Goal: Transaction & Acquisition: Purchase product/service

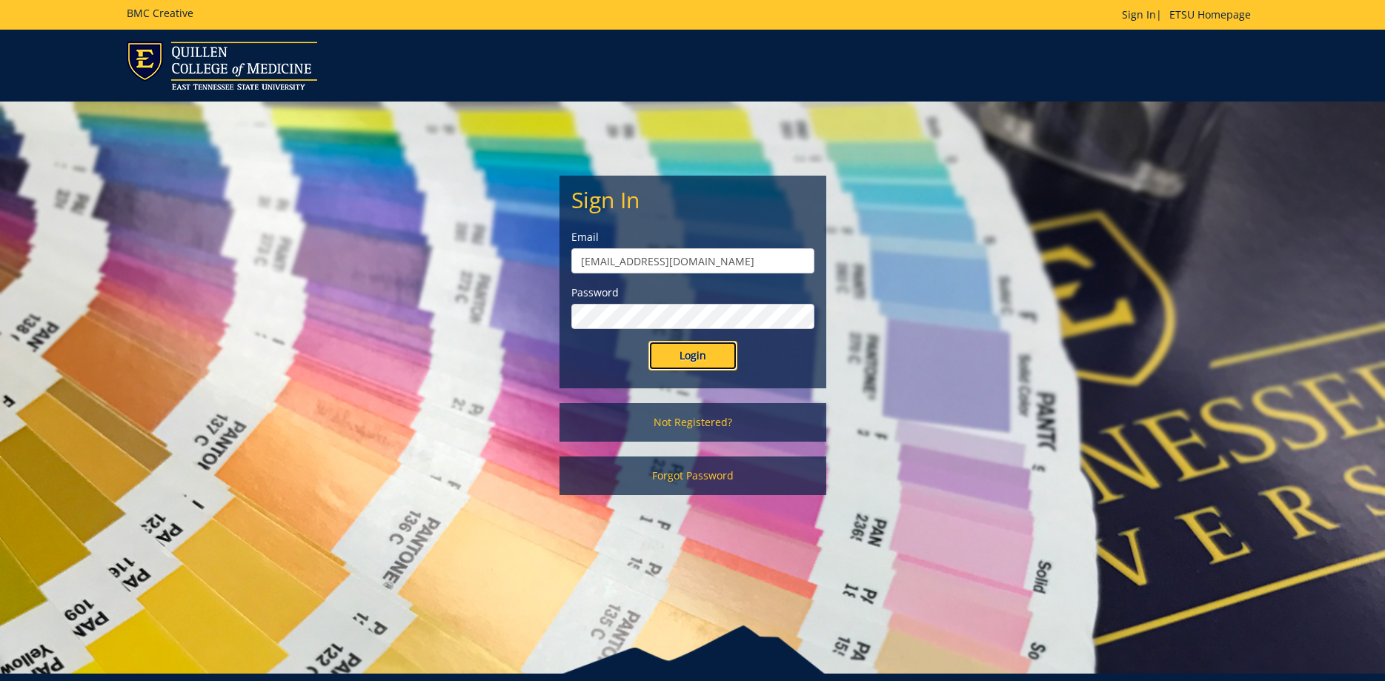
click at [690, 358] on input "Login" at bounding box center [692, 356] width 89 height 30
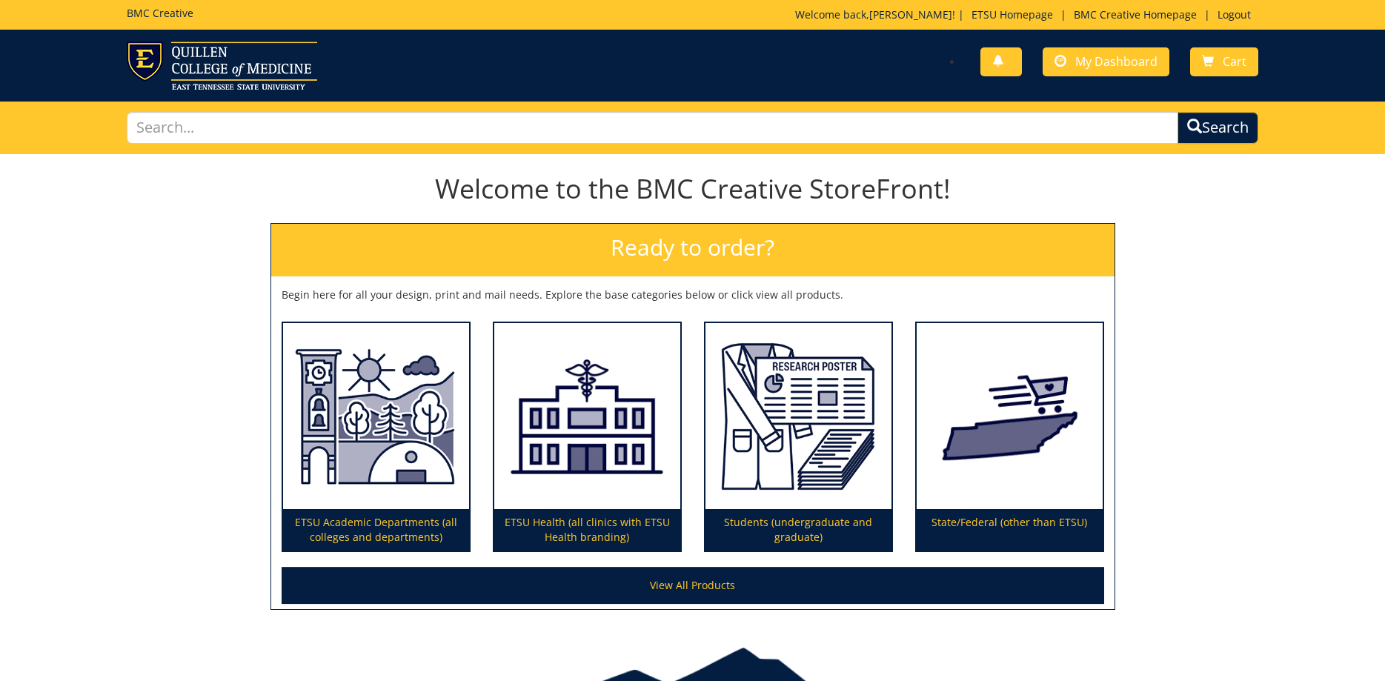
click at [1110, 78] on div "You have no new notifications My Dashboard Cart" at bounding box center [980, 63] width 577 height 42
click at [1114, 60] on span "My Dashboard" at bounding box center [1116, 61] width 82 height 16
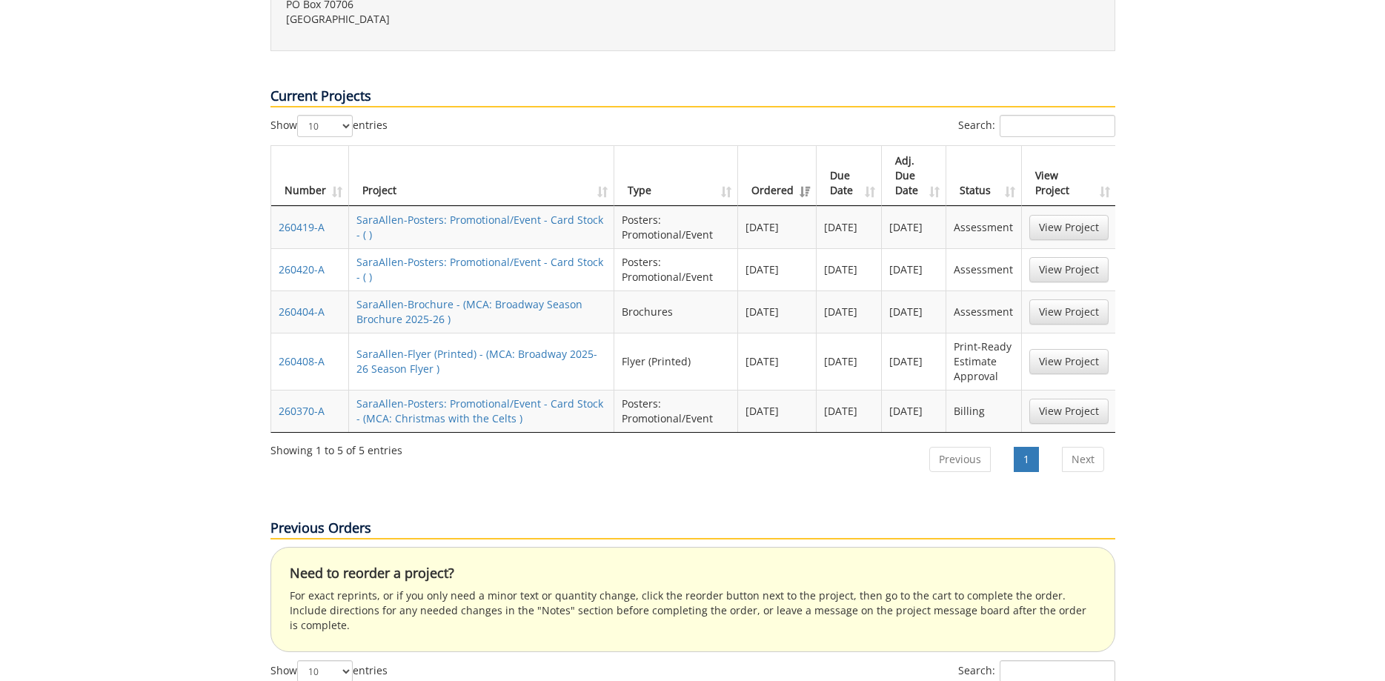
scroll to position [832, 0]
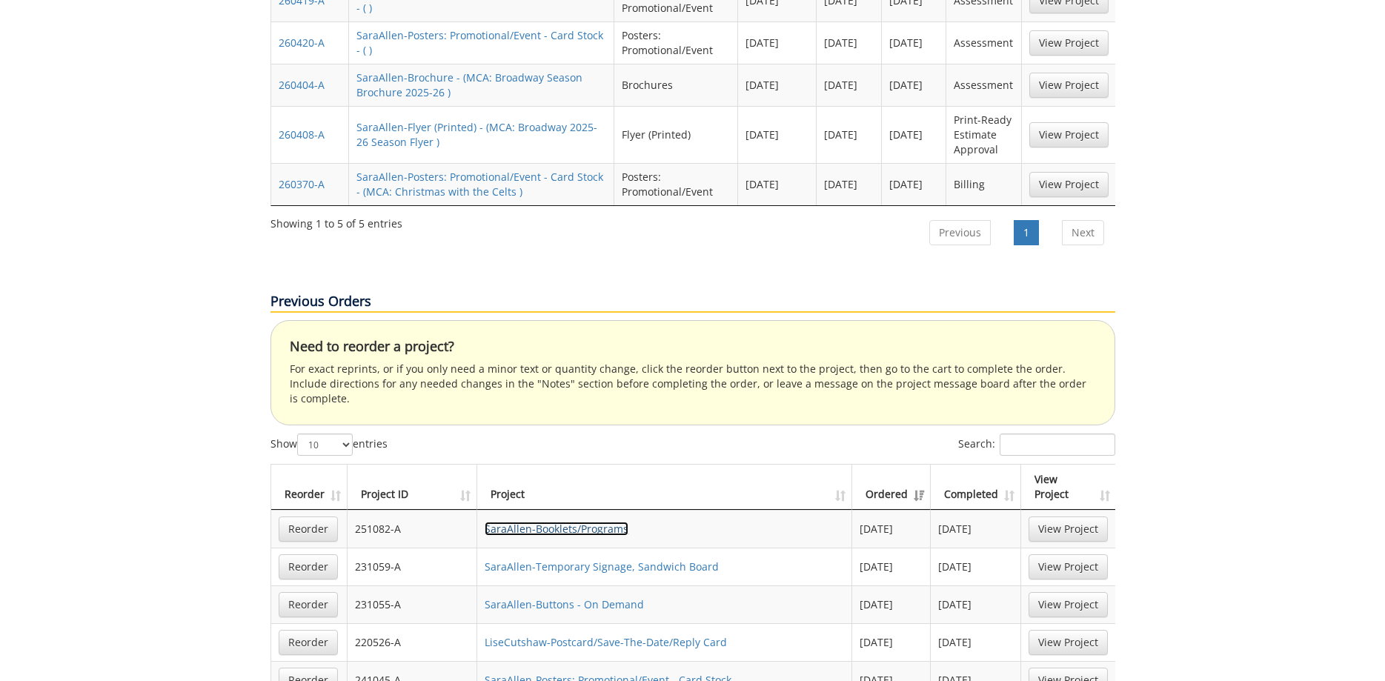
click at [626, 522] on link "SaraAllen-Booklets/Programs" at bounding box center [557, 529] width 144 height 14
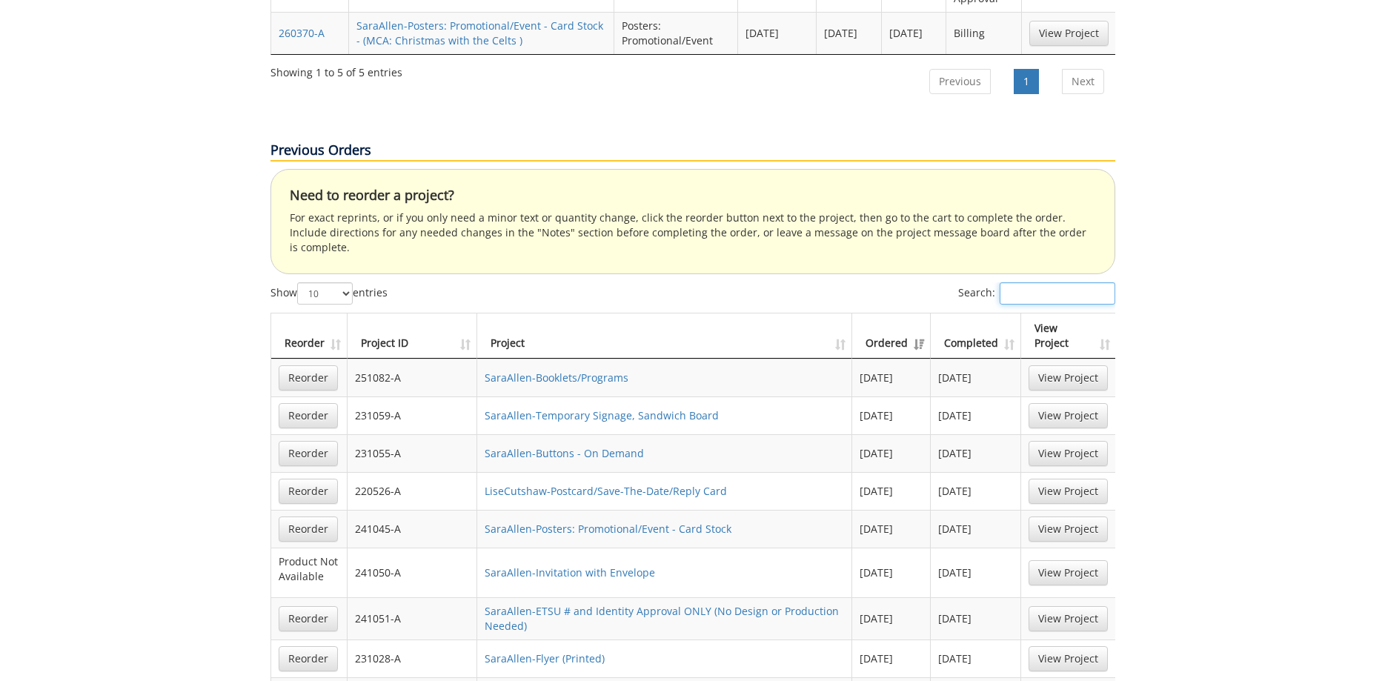
click at [1003, 282] on input "Search:" at bounding box center [1058, 293] width 116 height 22
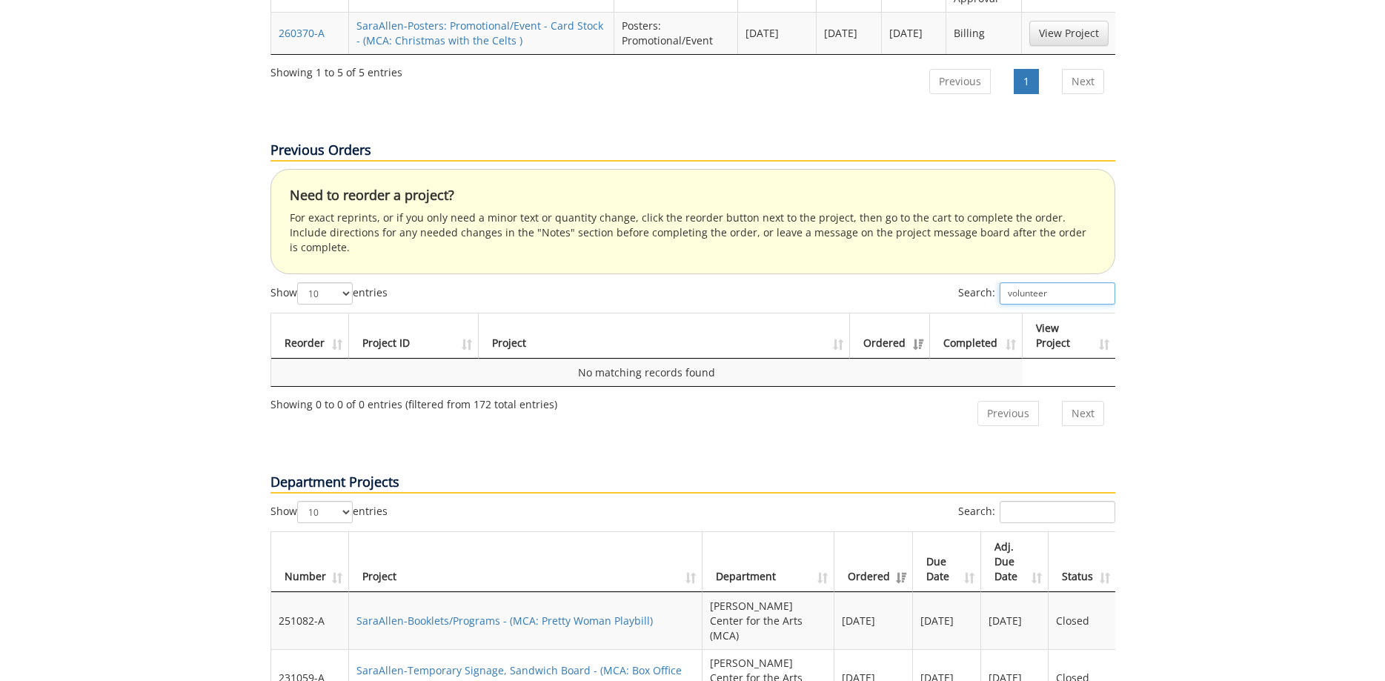
type input "volunteer"
click at [1048, 501] on input "Search:" at bounding box center [1058, 512] width 116 height 22
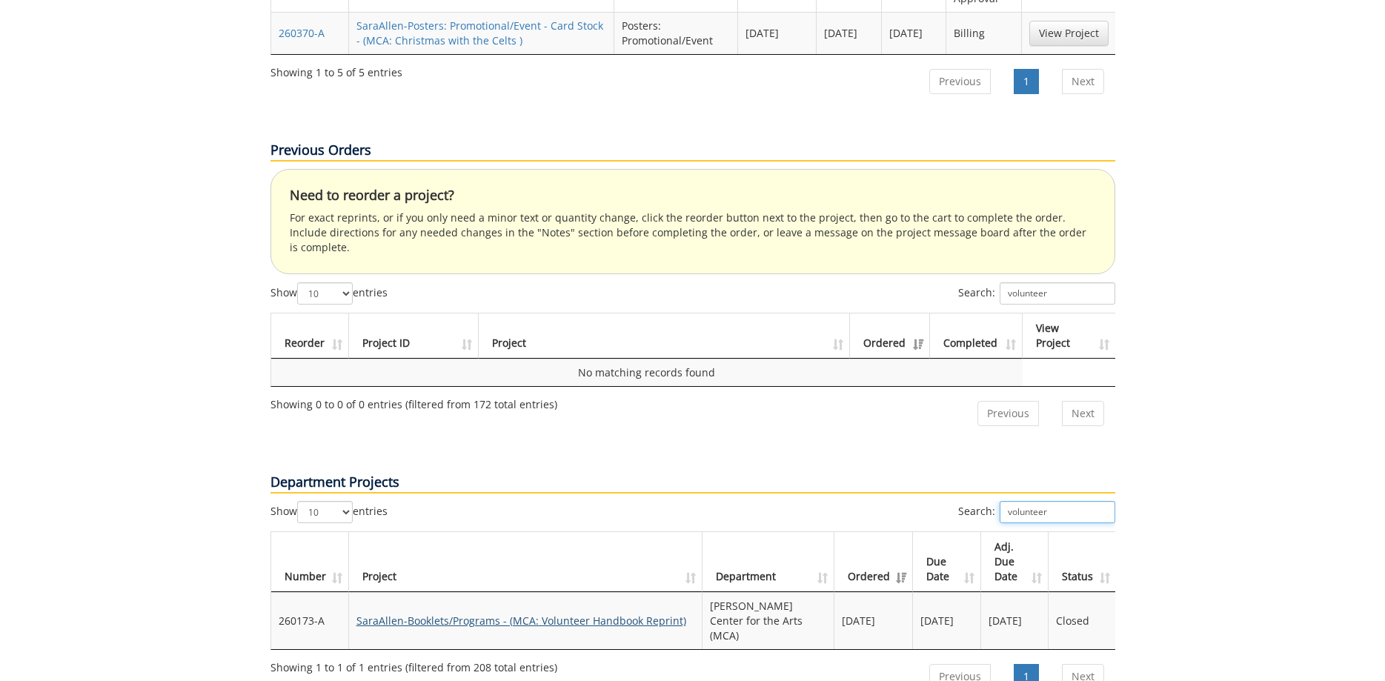
type input "volunteer"
click at [591, 614] on link "SaraAllen-Booklets/Programs - (MCA: Volunteer Handbook Reprint)" at bounding box center [521, 621] width 330 height 14
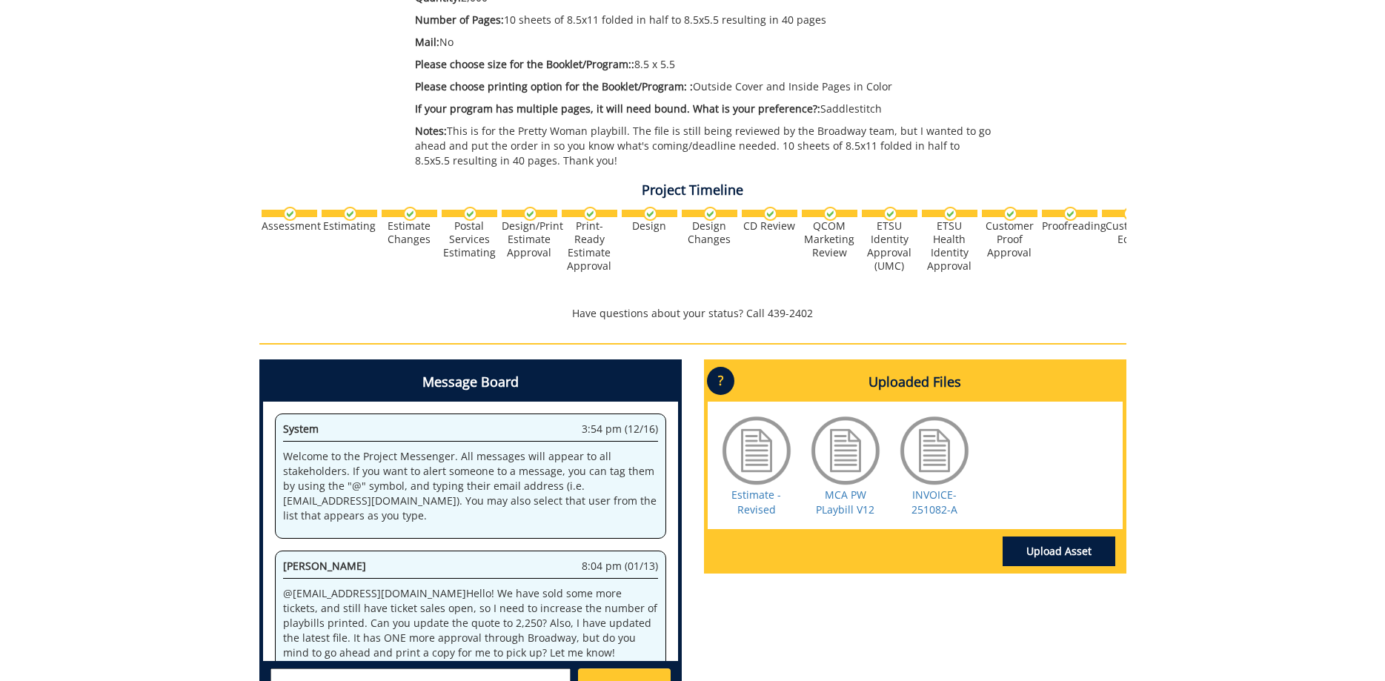
scroll to position [1201, 0]
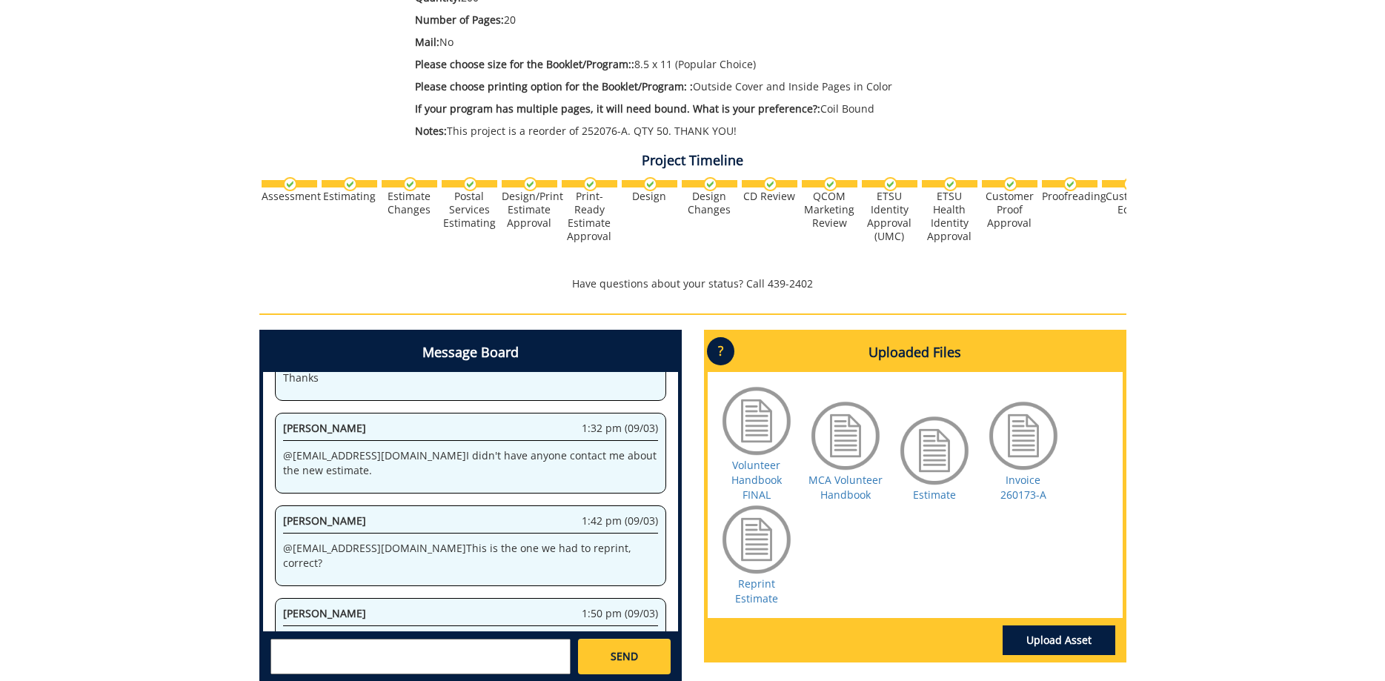
scroll to position [533, 0]
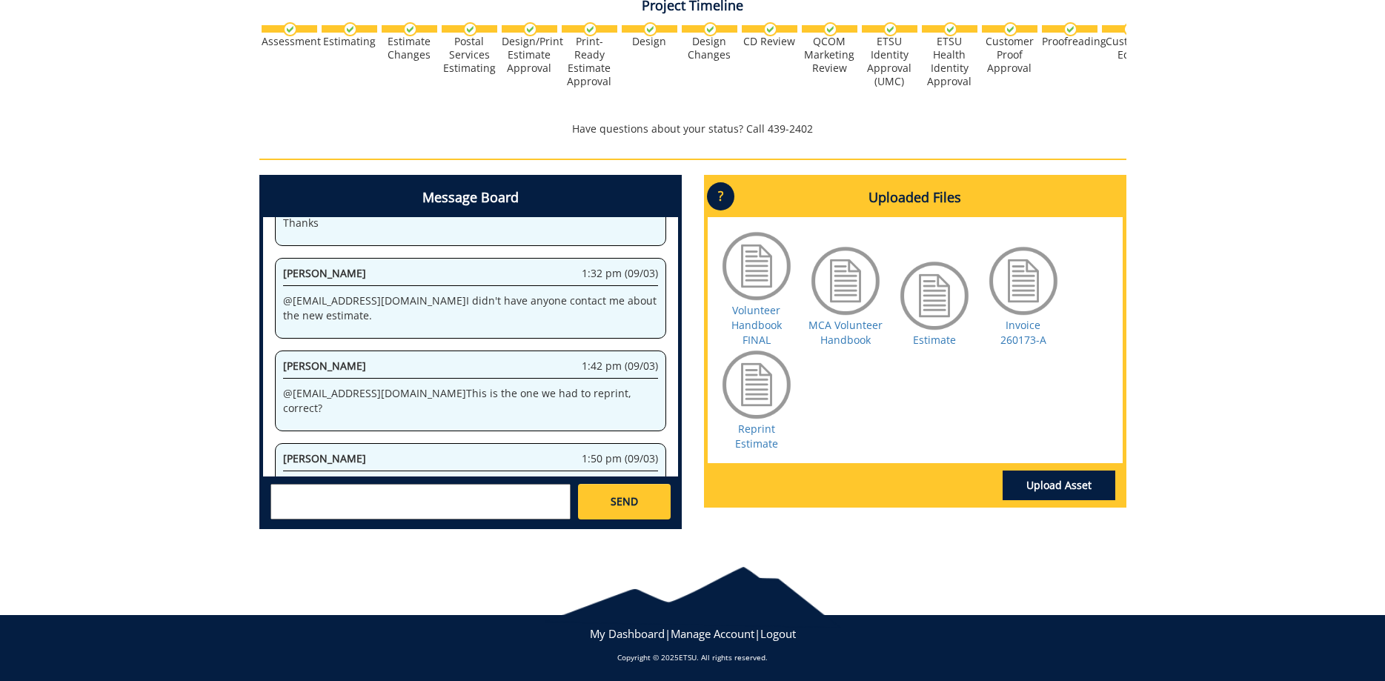
click at [467, 492] on textarea at bounding box center [420, 502] width 300 height 36
click at [298, 510] on textarea "@conleyga@etsu.edu We found two books that were bound rotgether in one" at bounding box center [420, 502] width 300 height 36
drag, startPoint x: 319, startPoint y: 511, endPoint x: 273, endPoint y: 511, distance: 46.7
click at [273, 511] on textarea "@conleyga@etsu.edu We found two books that were bound rotgether in one" at bounding box center [420, 502] width 300 height 36
click at [425, 508] on textarea "@conleyga@etsu.edu We found two books that were bound bound together in one" at bounding box center [420, 502] width 300 height 36
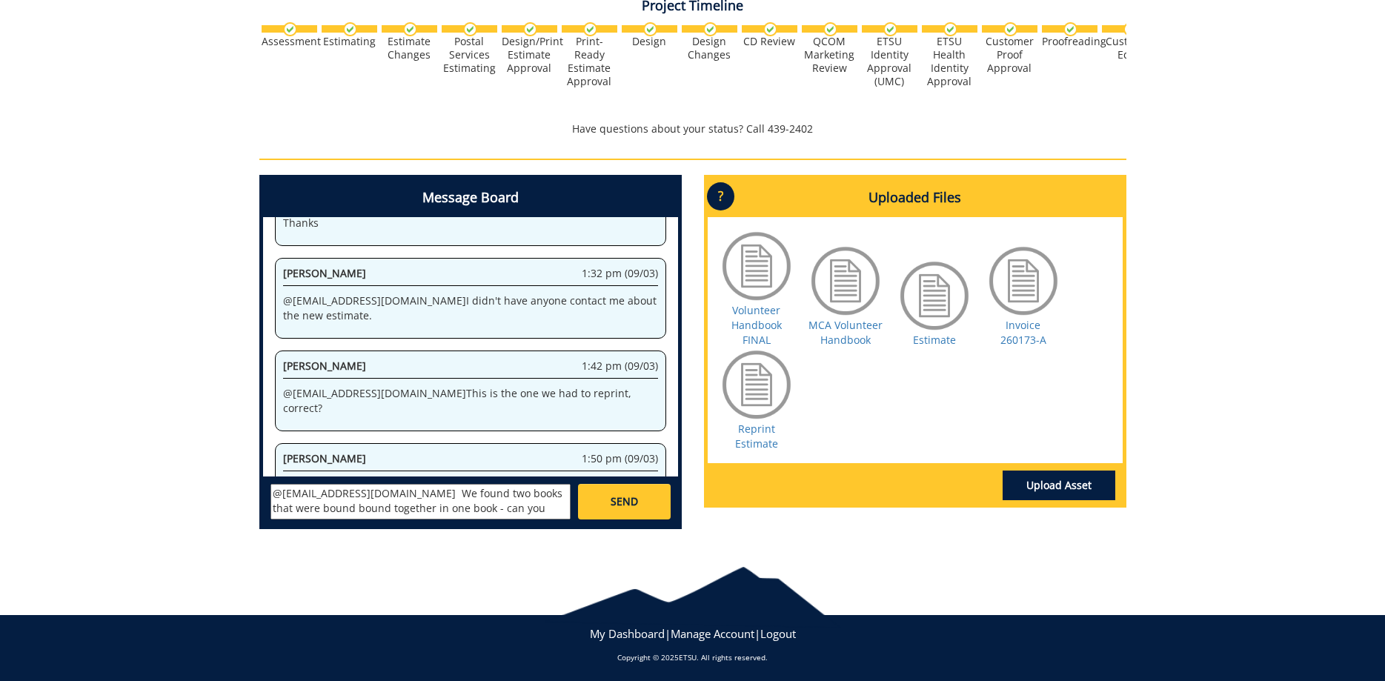
scroll to position [13, 0]
type textarea "@conleyga@etsu.edu We found two books that were bound bound together in one boo…"
click at [582, 491] on link "SEND" at bounding box center [624, 502] width 92 height 36
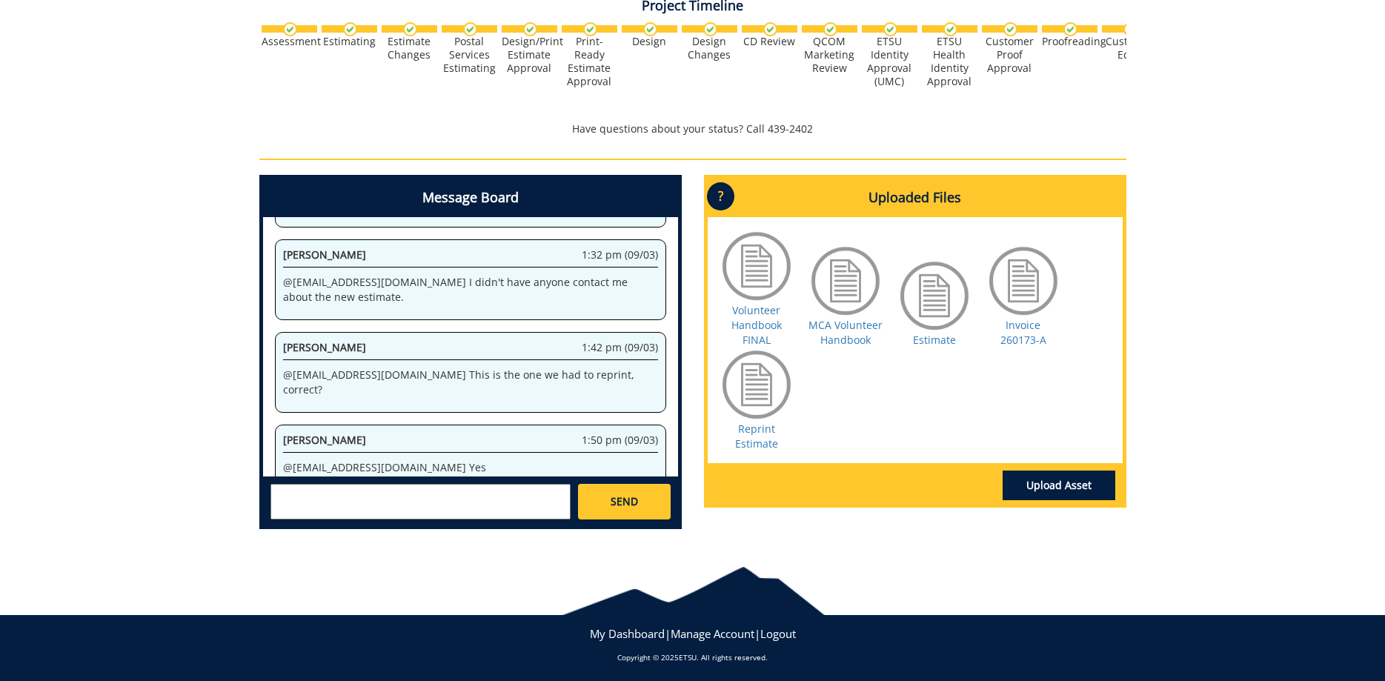
scroll to position [73936, 0]
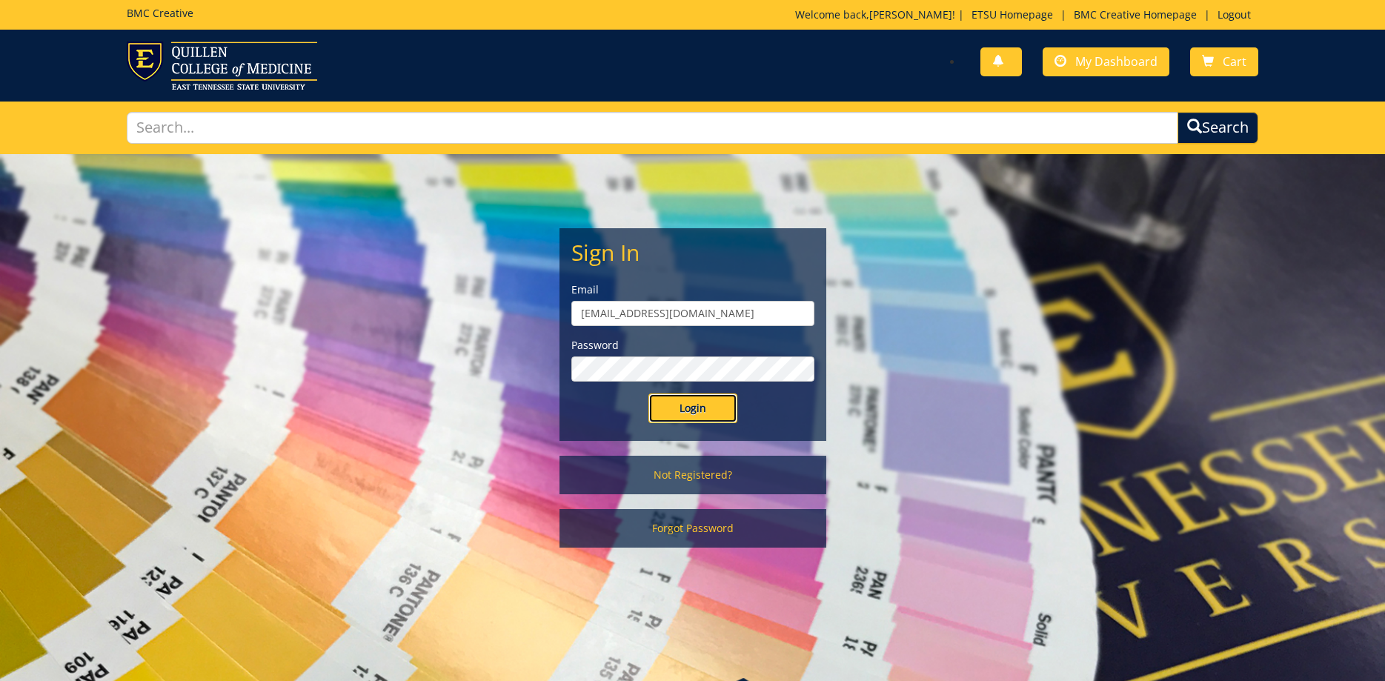
click at [714, 405] on input "Login" at bounding box center [692, 409] width 89 height 30
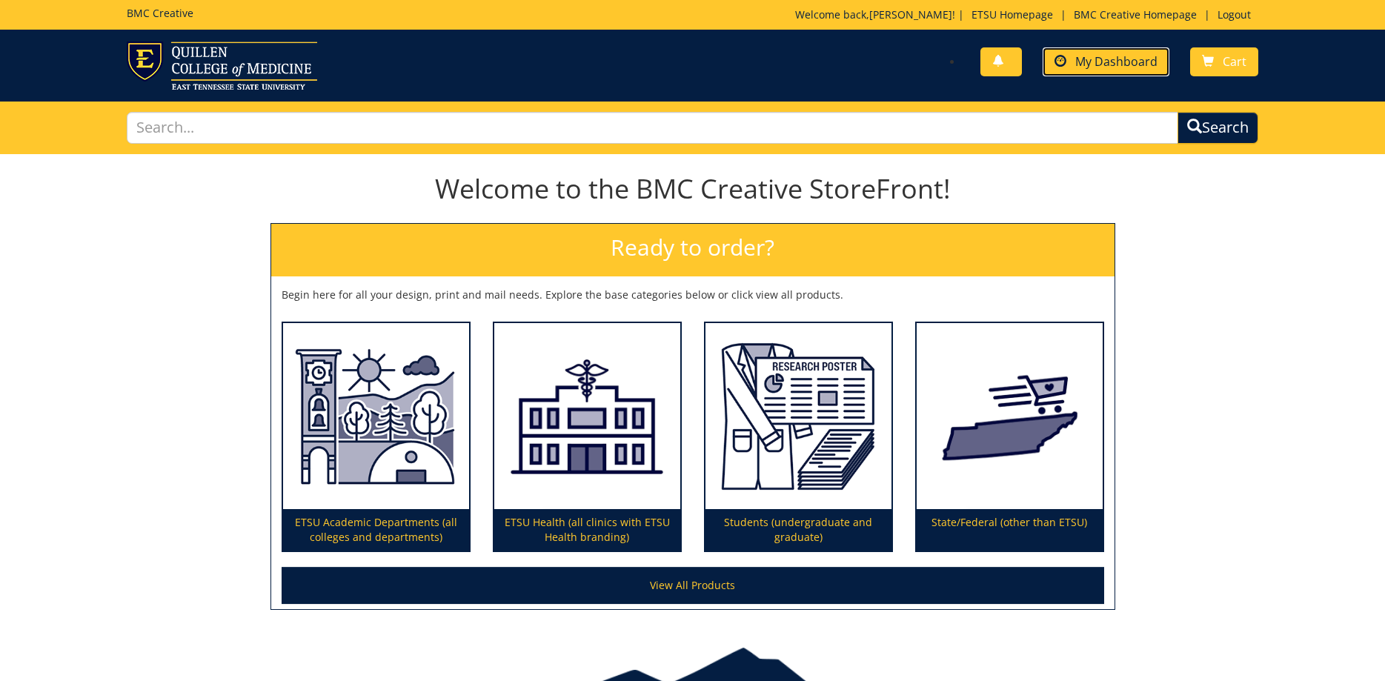
click at [1138, 62] on span "My Dashboard" at bounding box center [1116, 61] width 82 height 16
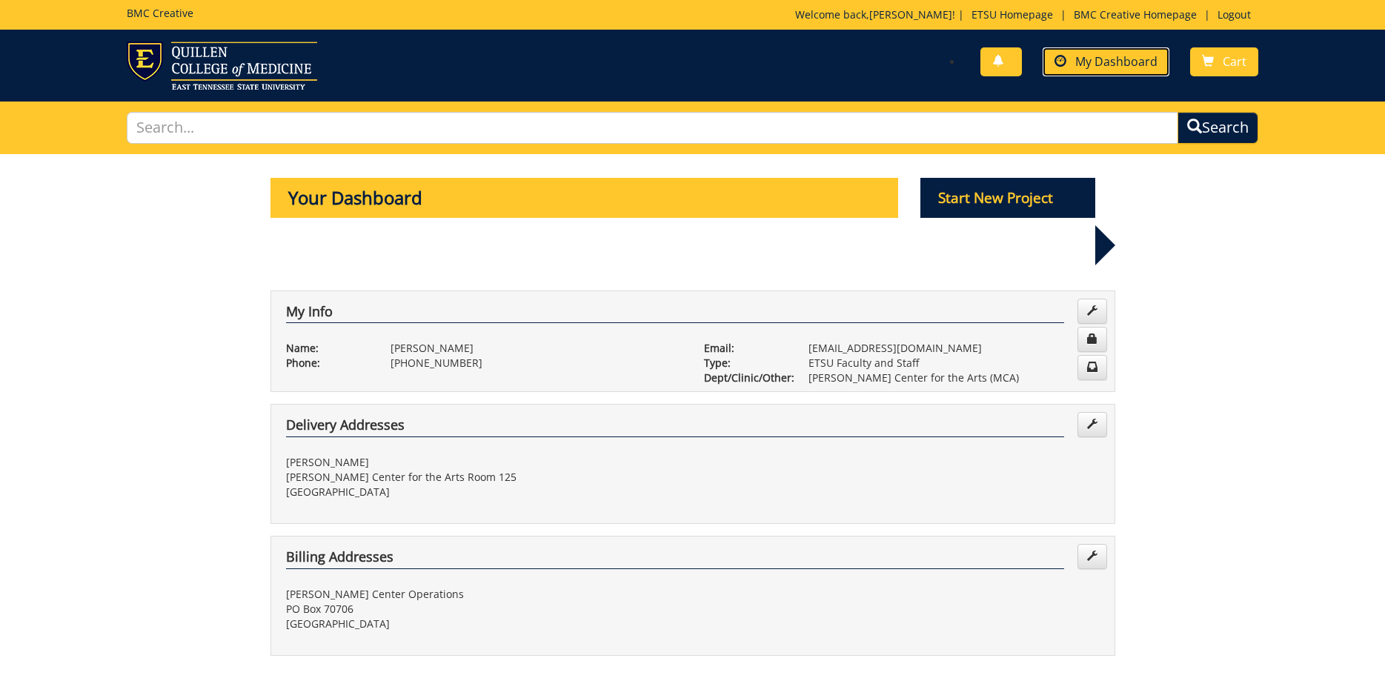
click at [1082, 64] on span "My Dashboard" at bounding box center [1116, 61] width 82 height 16
click at [1012, 179] on p "Start New Project" at bounding box center [1007, 198] width 175 height 40
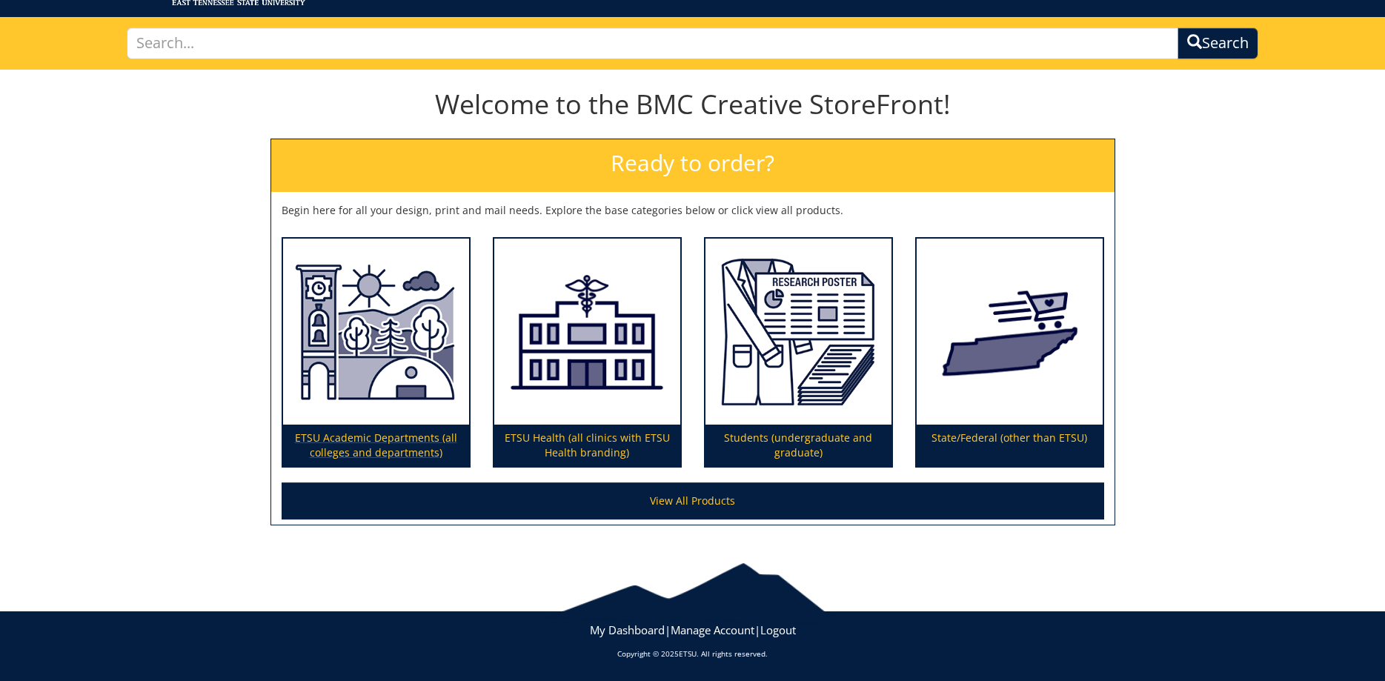
scroll to position [9, 0]
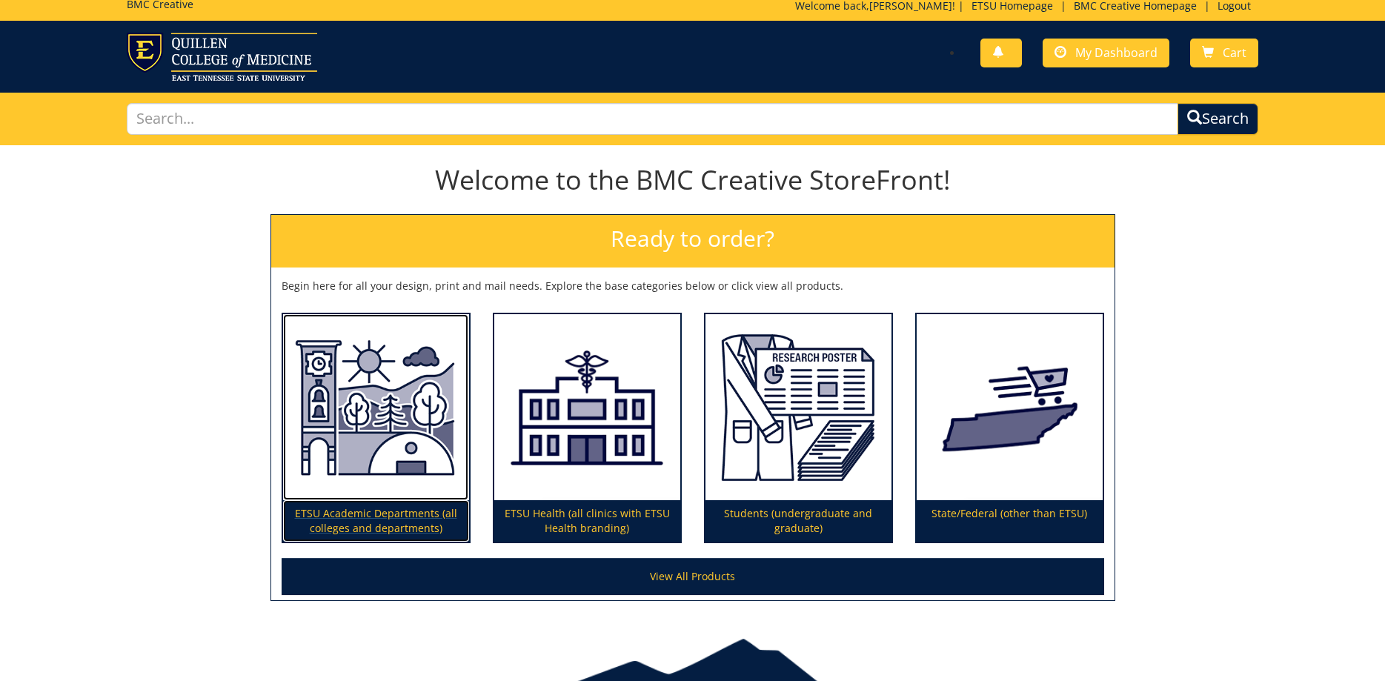
click at [385, 351] on img at bounding box center [376, 407] width 186 height 187
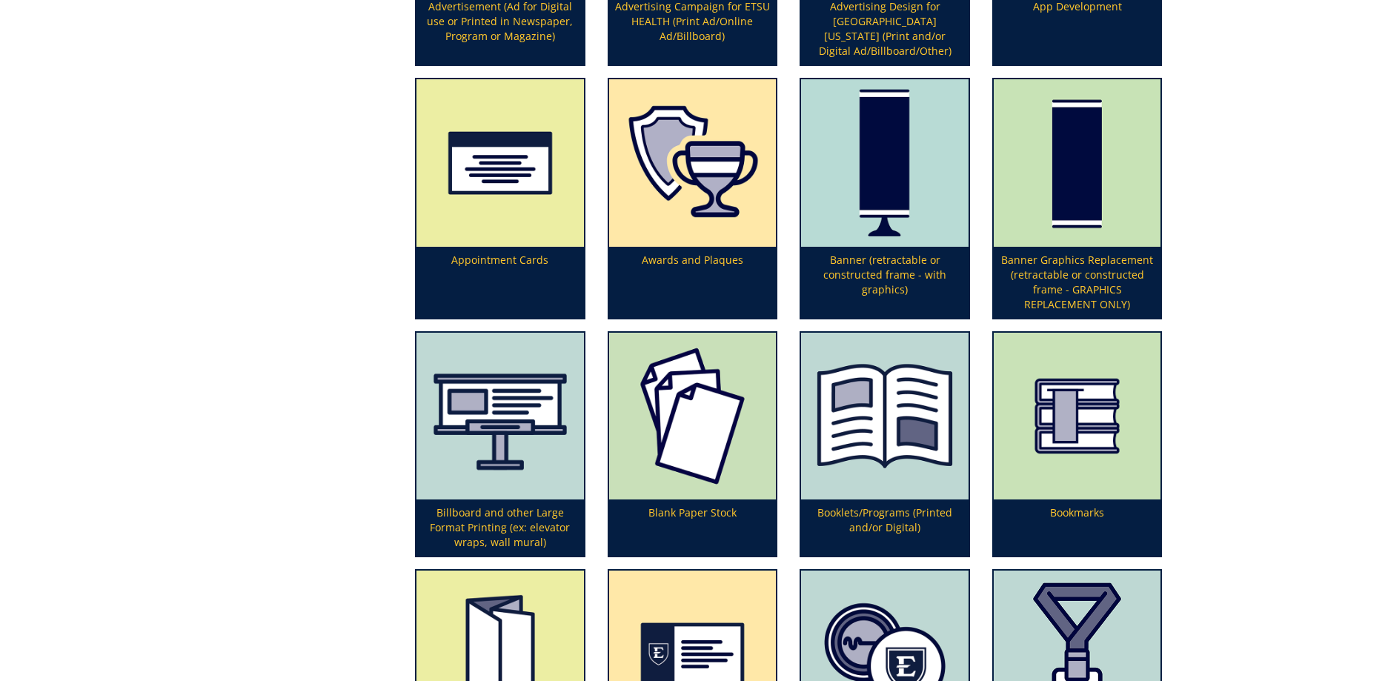
scroll to position [529, 0]
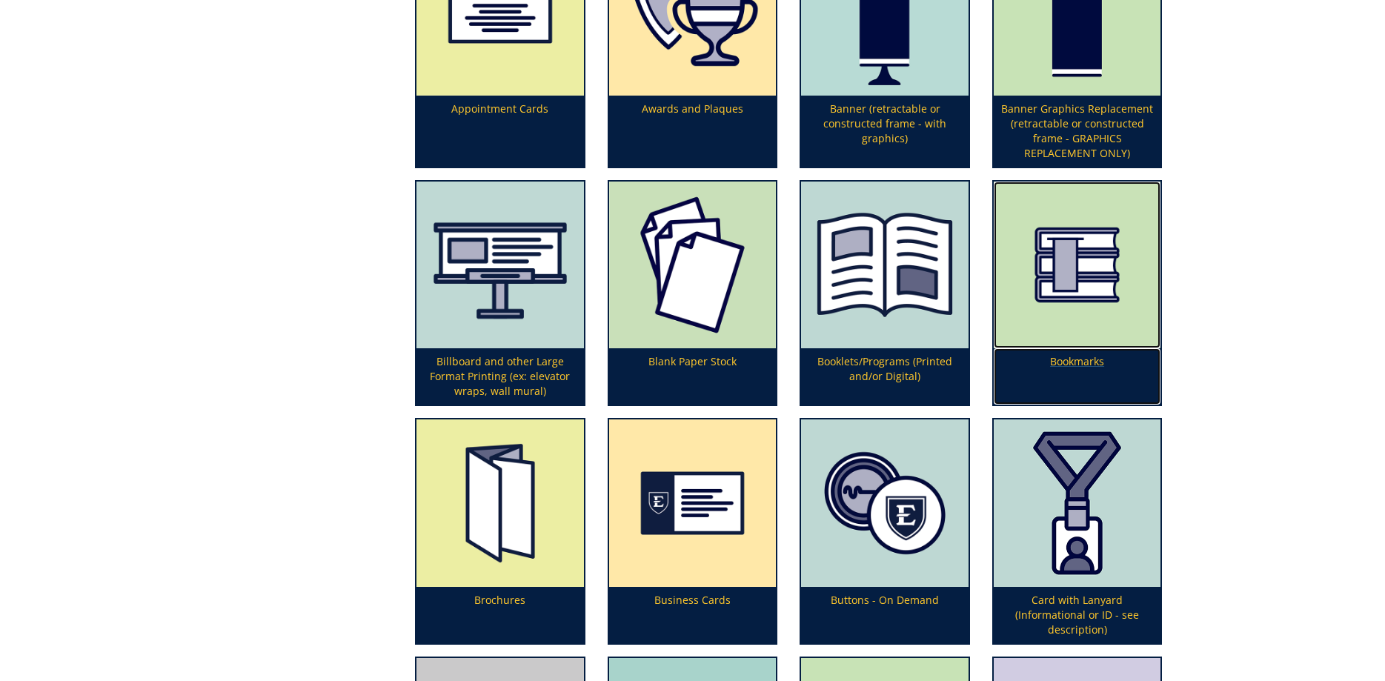
click at [1094, 305] on img at bounding box center [1077, 265] width 167 height 167
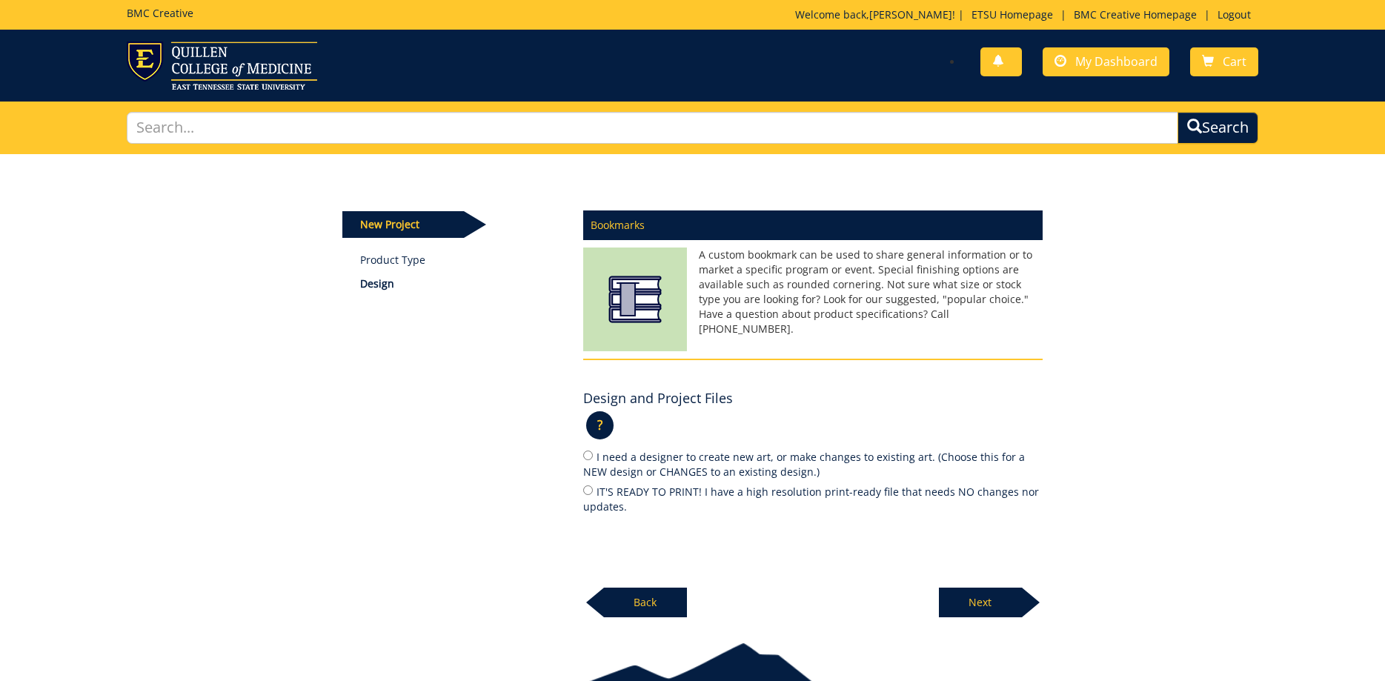
click at [670, 485] on label "IT'S READY TO PRINT! I have a high resolution print-ready file that needs NO ch…" at bounding box center [812, 498] width 459 height 31
click at [593, 485] on input "IT'S READY TO PRINT! I have a high resolution print-ready file that needs NO ch…" at bounding box center [588, 490] width 10 height 10
radio input "true"
click at [953, 604] on p "Next" at bounding box center [980, 603] width 83 height 30
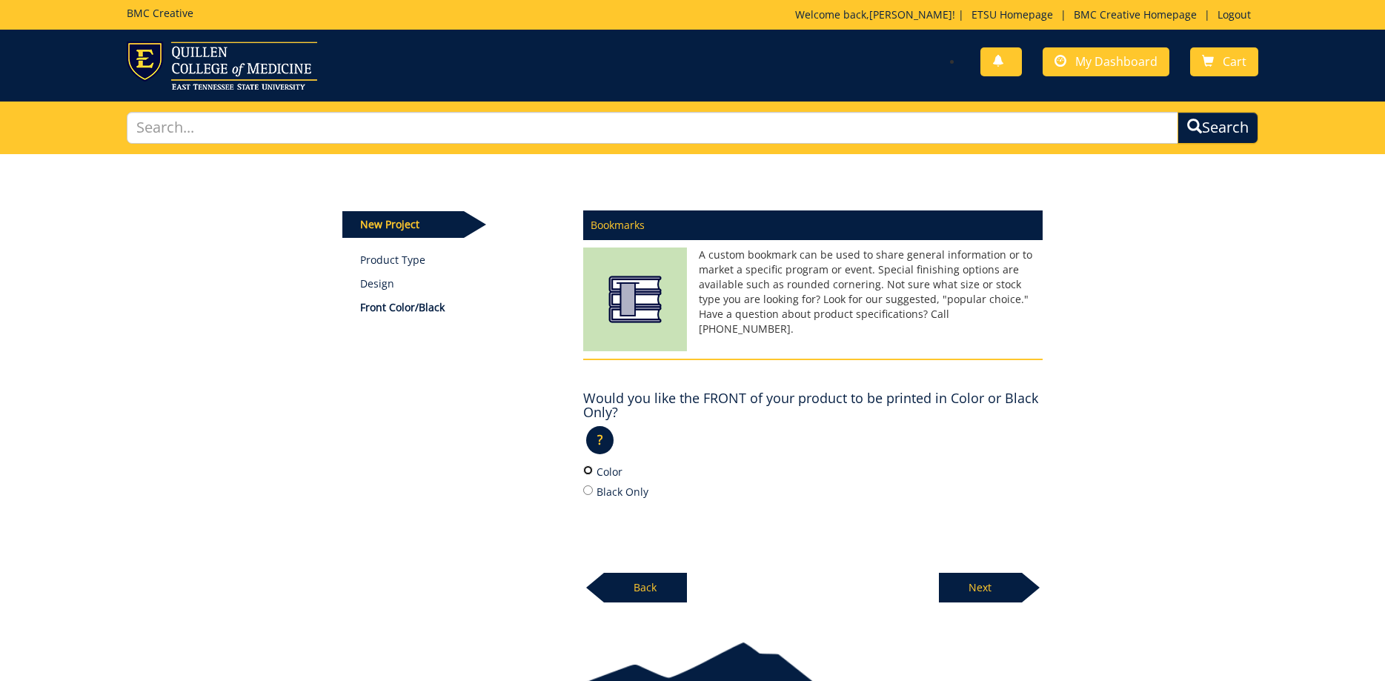
click at [592, 471] on input "Color" at bounding box center [588, 470] width 10 height 10
radio input "true"
click at [974, 585] on p "Next" at bounding box center [980, 588] width 83 height 30
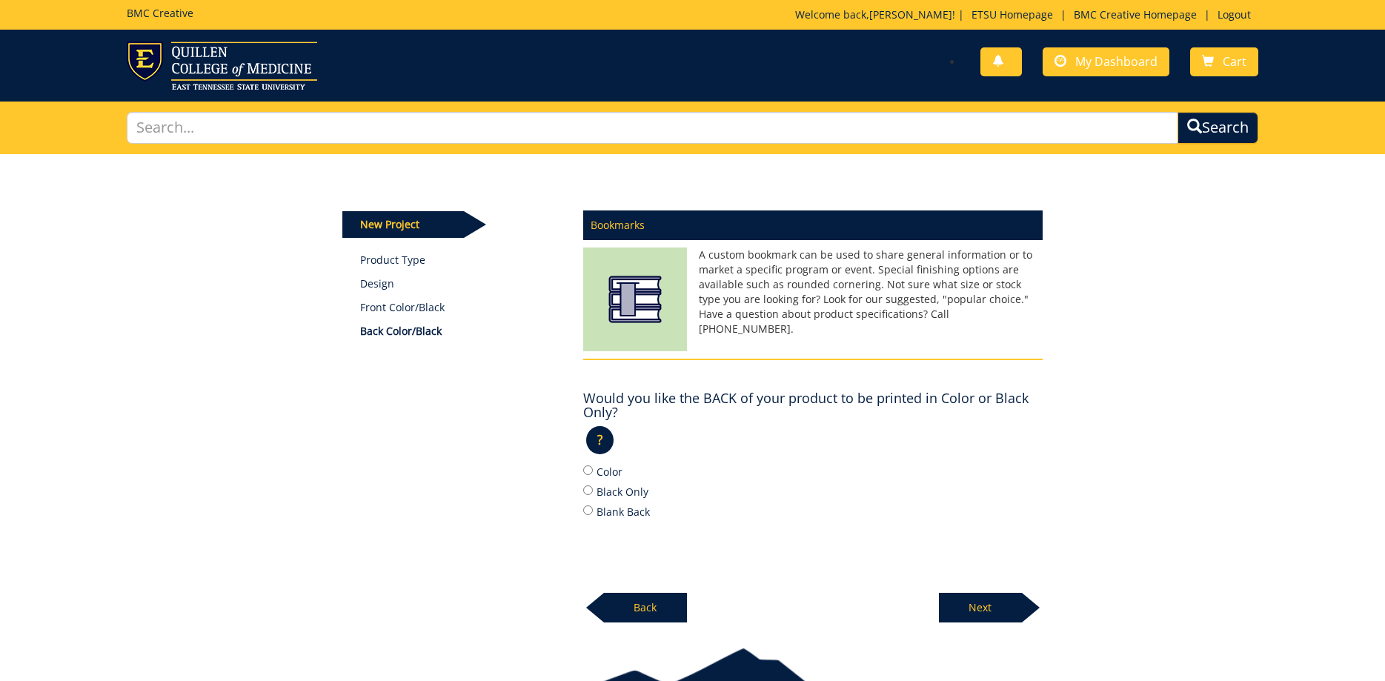
click at [596, 471] on label "Color" at bounding box center [812, 471] width 459 height 16
click at [593, 471] on input "Color" at bounding box center [588, 470] width 10 height 10
radio input "true"
click at [980, 611] on p "Next" at bounding box center [980, 608] width 83 height 30
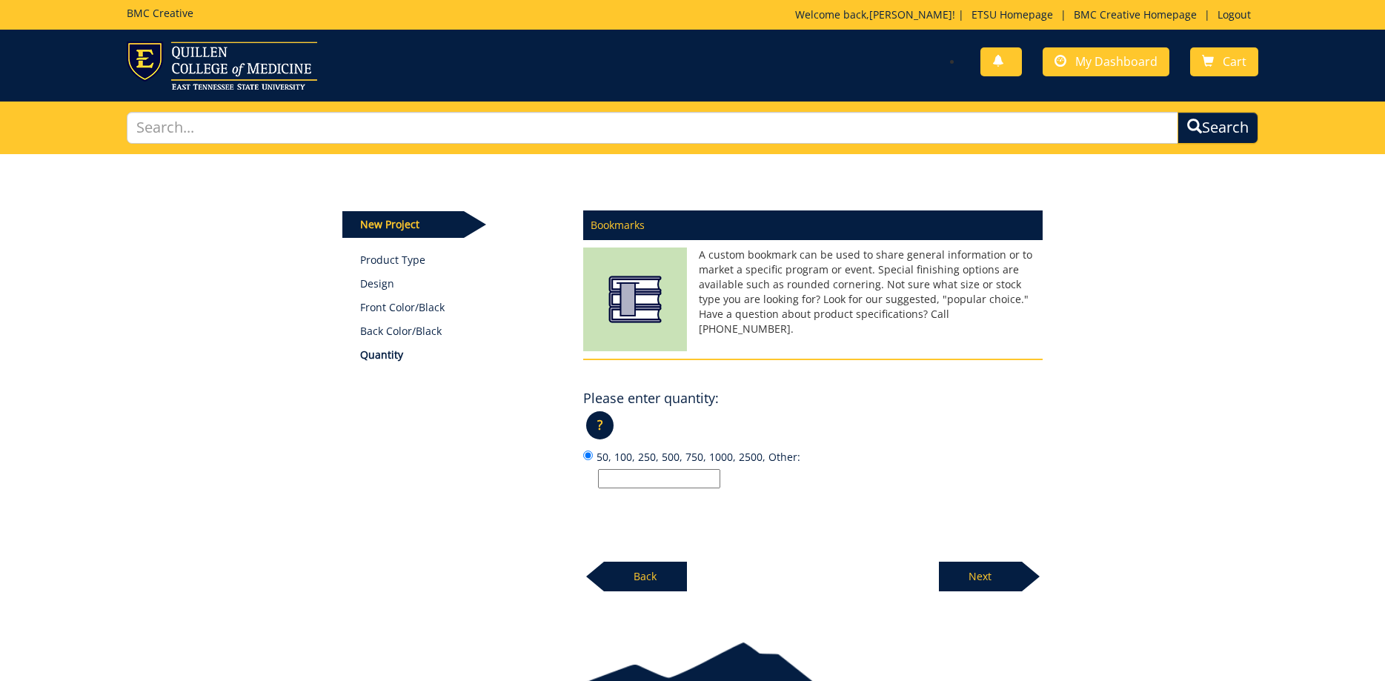
click at [684, 473] on input "50, 100, 250, 500, 750, 1000, 2500, Other:" at bounding box center [659, 478] width 122 height 19
type input "200"
click at [968, 580] on p "Next" at bounding box center [980, 577] width 83 height 30
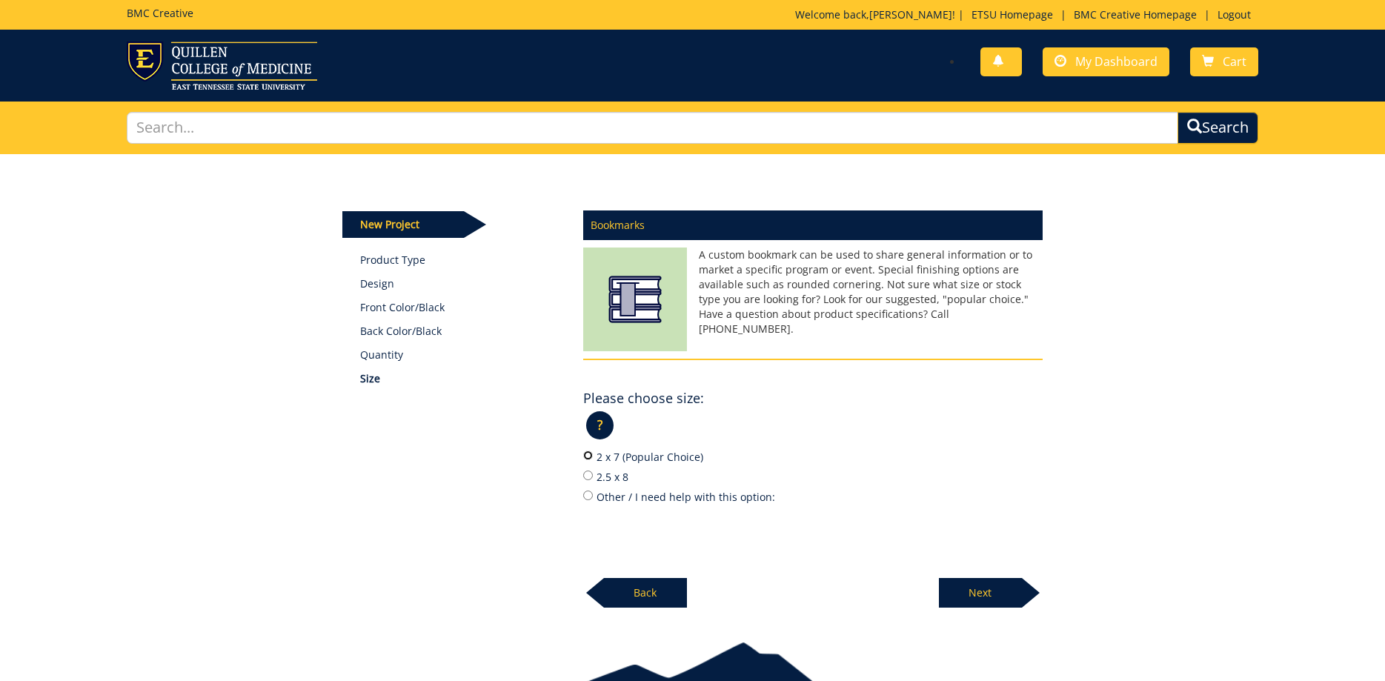
click at [588, 458] on input "2 x 7 (Popular Choice)" at bounding box center [588, 456] width 10 height 10
radio input "true"
click at [1007, 592] on p "Next" at bounding box center [980, 593] width 83 height 30
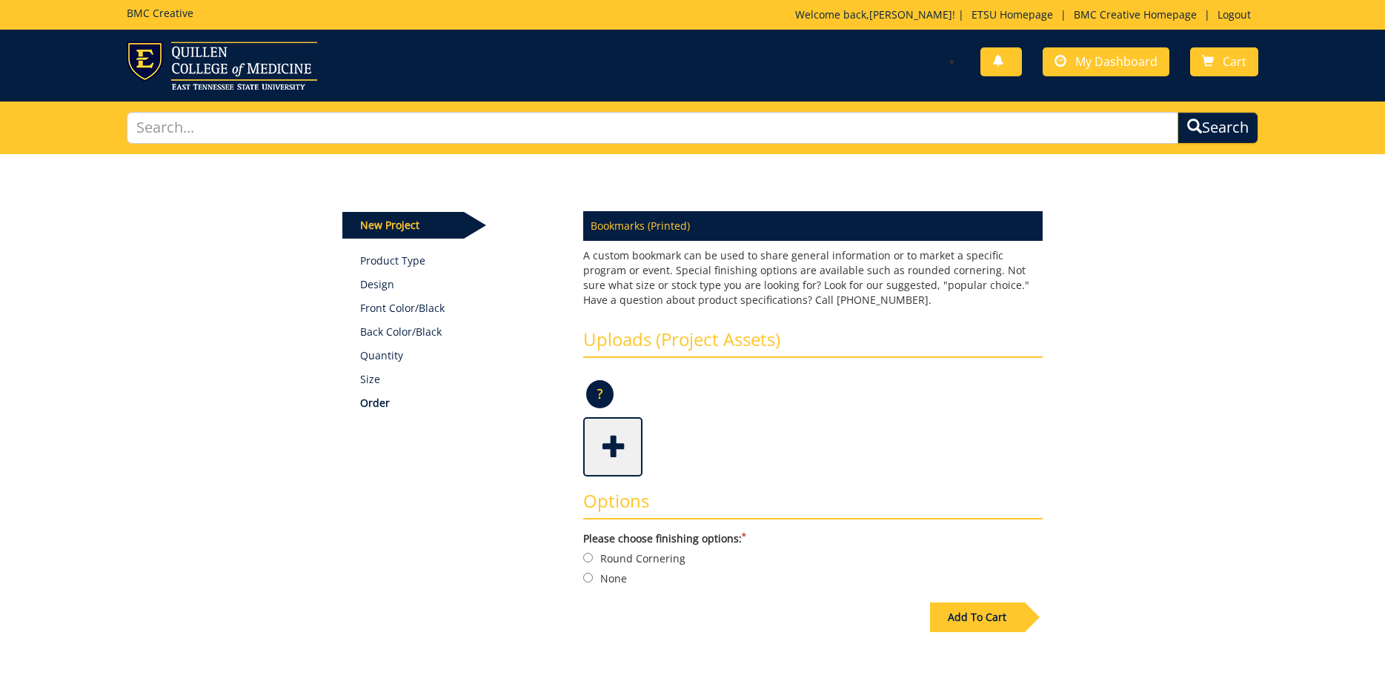
click at [611, 444] on span at bounding box center [614, 445] width 59 height 52
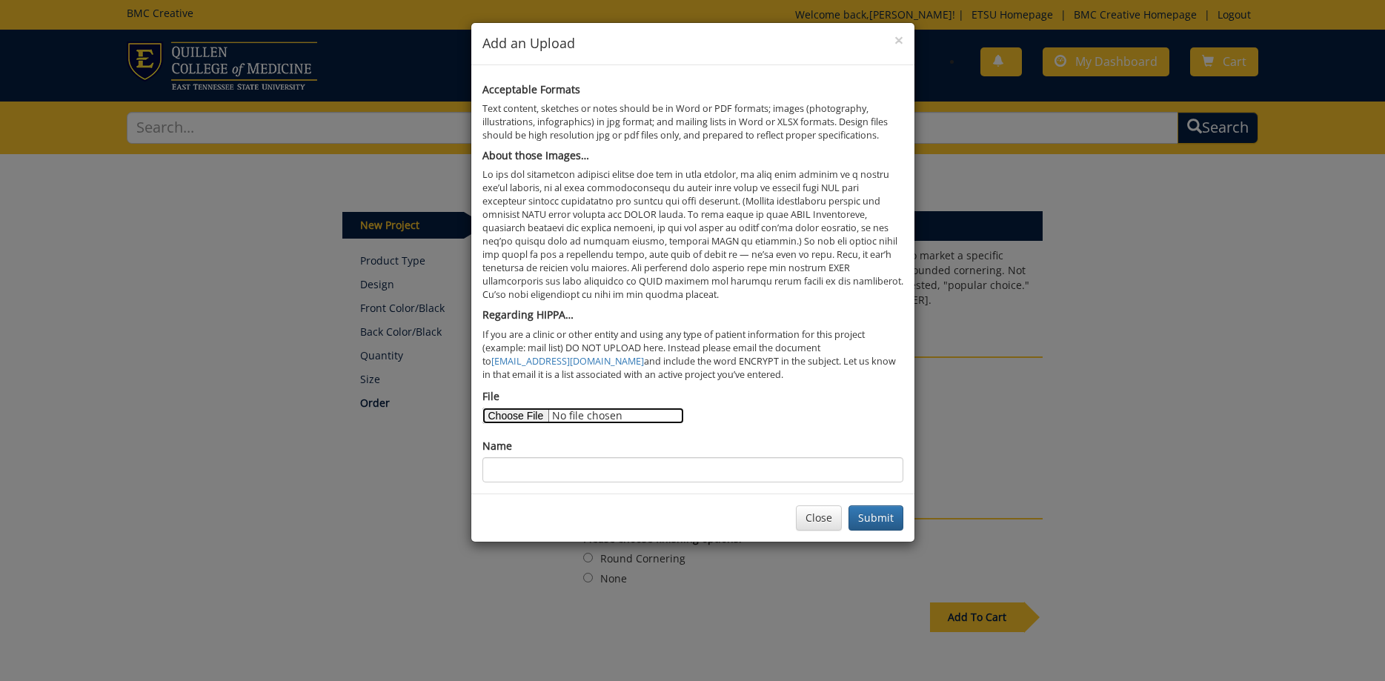
click at [525, 414] on input "File" at bounding box center [583, 416] width 202 height 16
type input "C:\fakepath\MTT_Bookmark_2x7_v3._ForPrint.pdf"
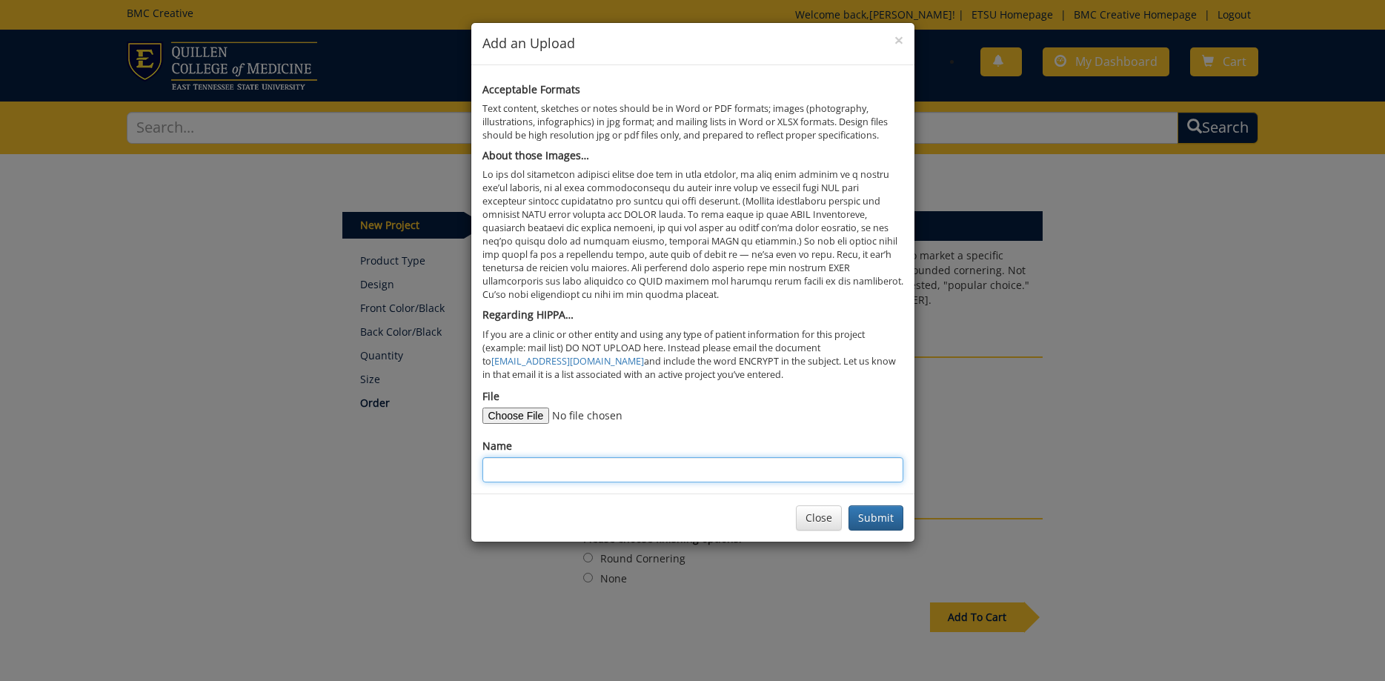
click at [642, 468] on input "Name" at bounding box center [692, 469] width 421 height 25
type input "MTT Bookmark"
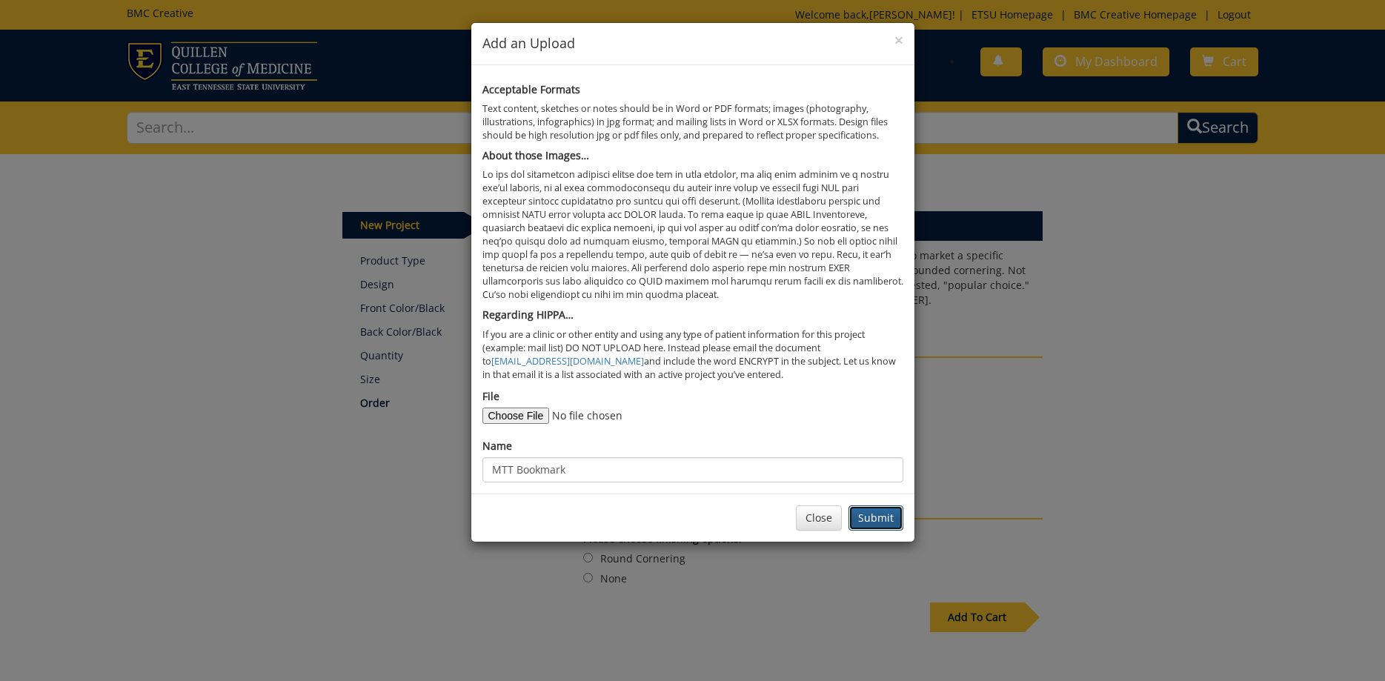
click at [877, 524] on button "Submit" at bounding box center [876, 517] width 55 height 25
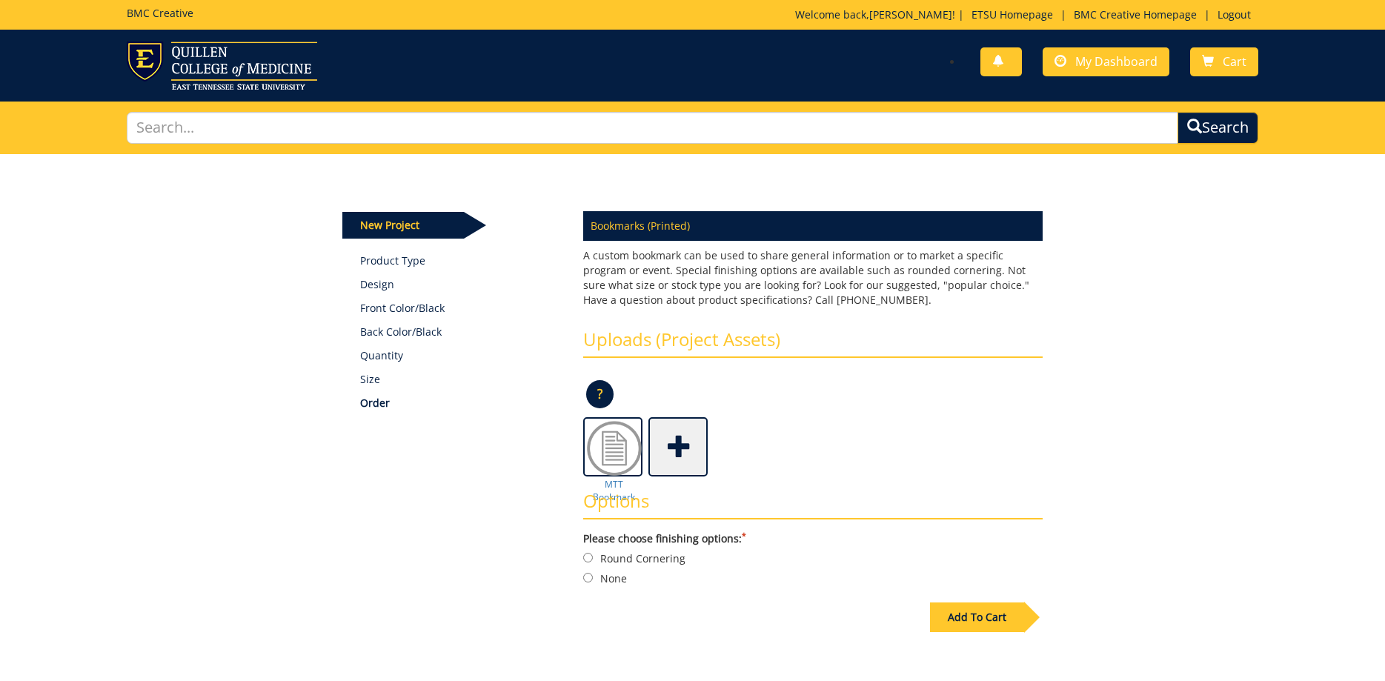
click at [614, 578] on label "None" at bounding box center [812, 578] width 459 height 16
click at [593, 578] on input "None" at bounding box center [588, 578] width 10 height 10
radio input "true"
click at [995, 625] on div "Add To Cart" at bounding box center [977, 618] width 94 height 30
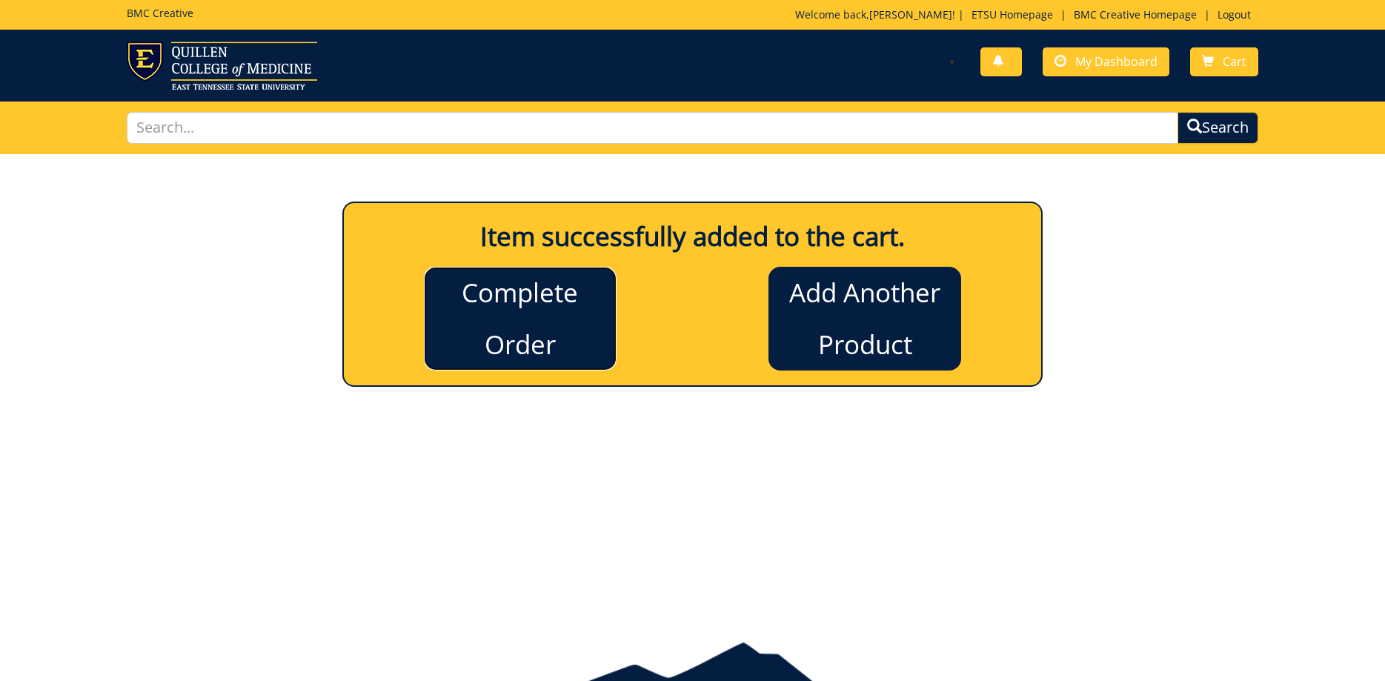
click at [580, 322] on link "Complete Order" at bounding box center [520, 319] width 193 height 104
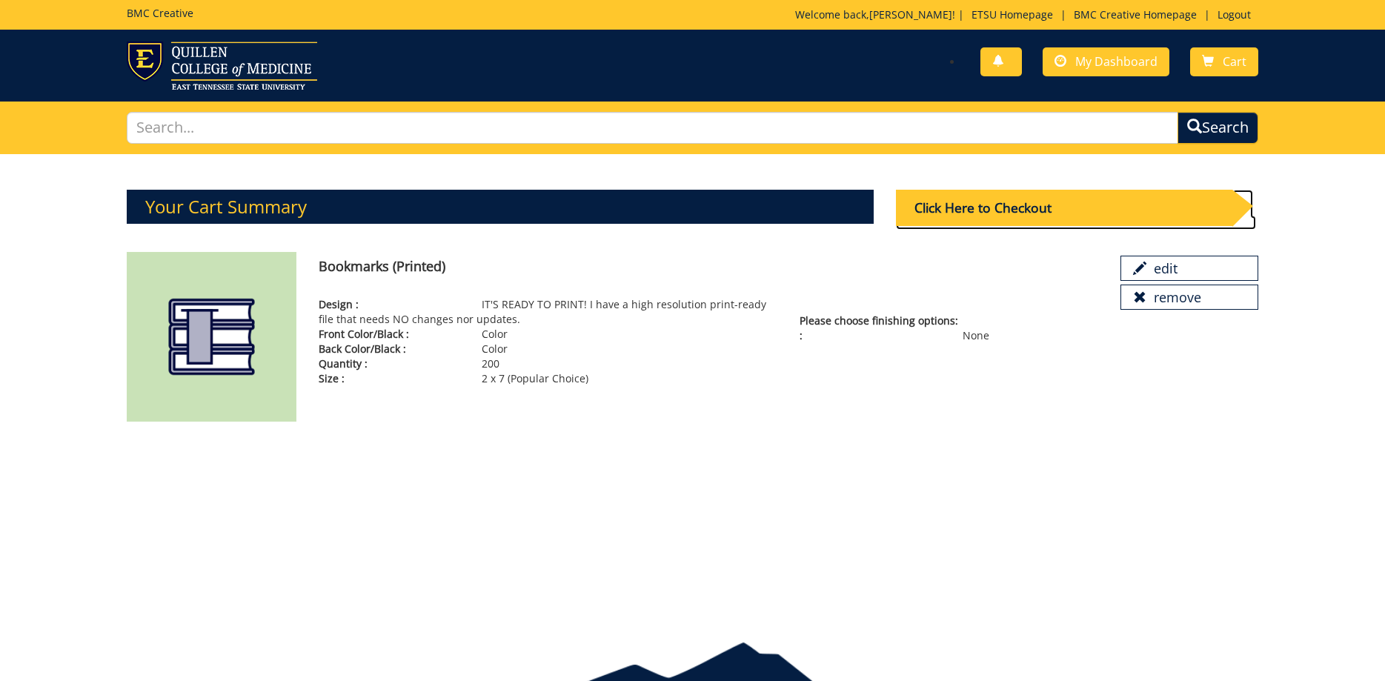
click at [1078, 204] on div "Click Here to Checkout" at bounding box center [1064, 208] width 336 height 36
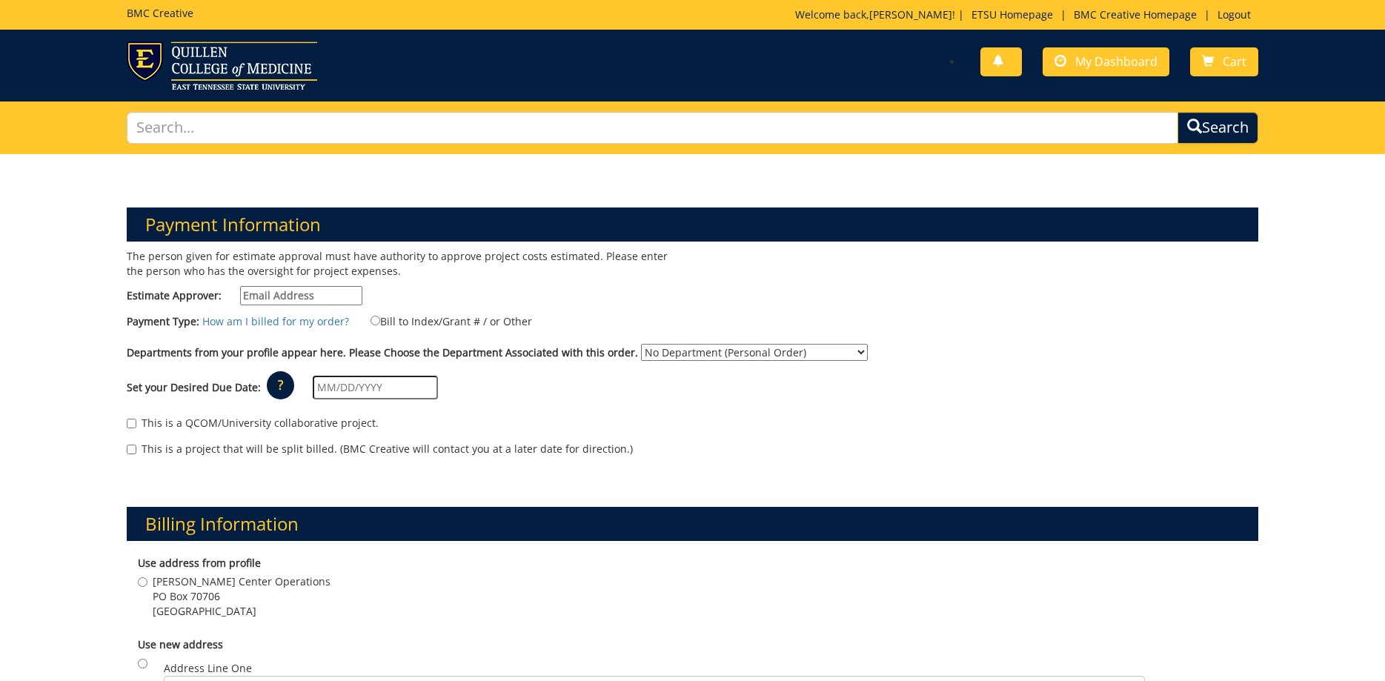
click at [325, 296] on input "Estimate Approver:" at bounding box center [301, 295] width 122 height 19
type input "allensb@etsu.edu"
click at [380, 315] on label "Bill to Index/Grant # / or Other" at bounding box center [442, 321] width 180 height 16
click at [380, 316] on input "Bill to Index/Grant # / or Other" at bounding box center [376, 321] width 10 height 10
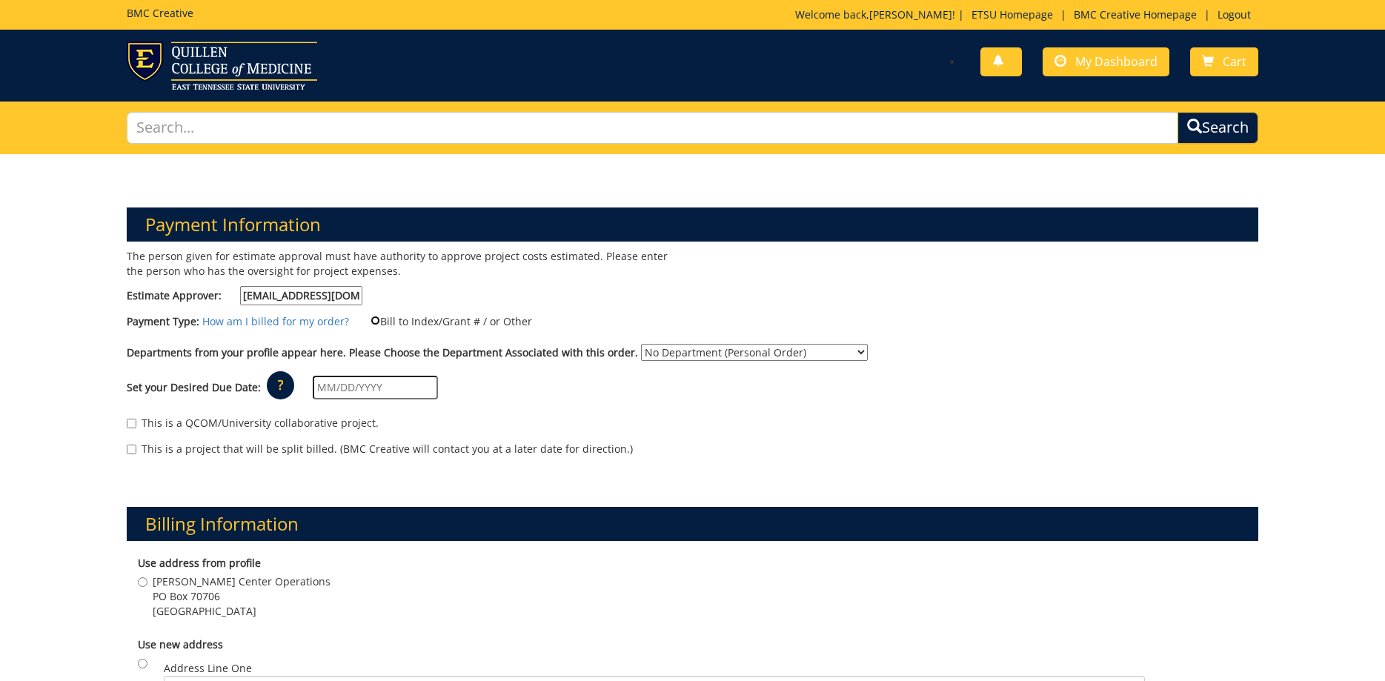
radio input "true"
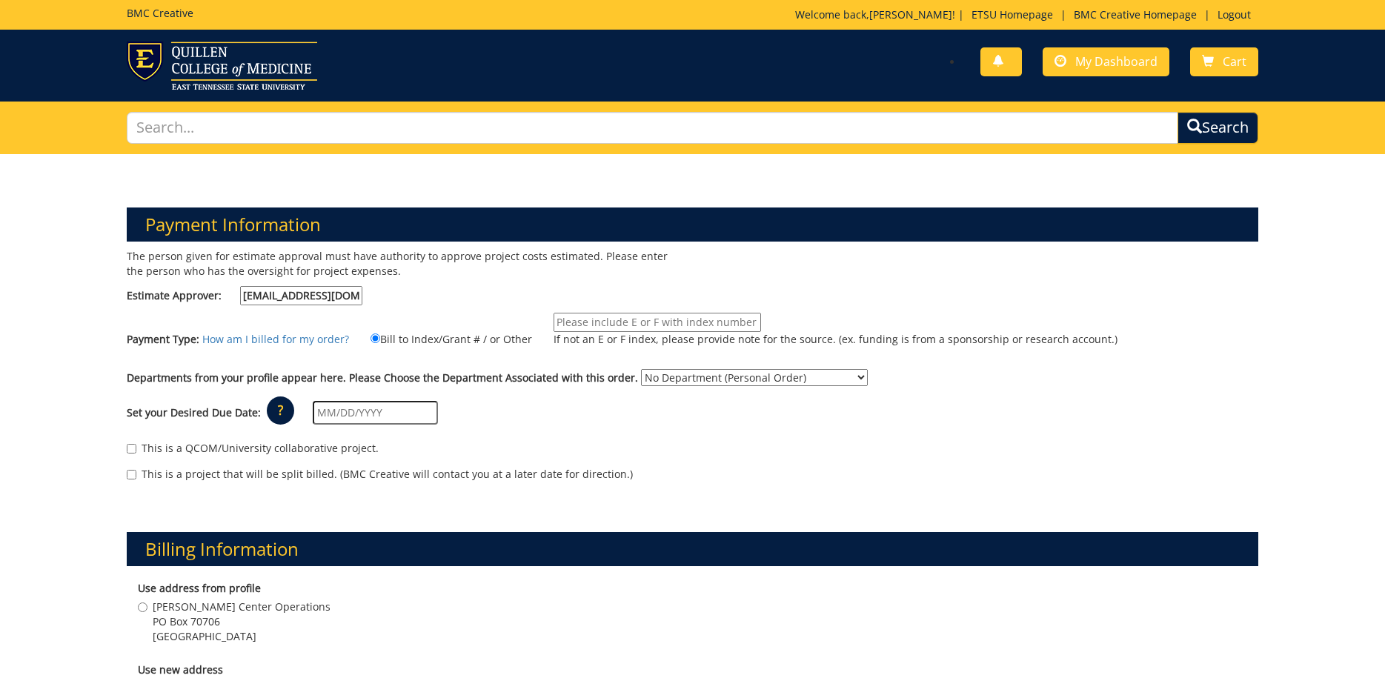
click at [587, 326] on input "If not an E or F index, please provide note for the source. (ex. funding is fro…" at bounding box center [658, 322] width 208 height 19
type input "10-28400-100000-100-75450-300-999-999-999"
click at [641, 369] on select "No Department (Personal Order) Martin Center for the Arts (MCA)" at bounding box center [754, 377] width 227 height 17
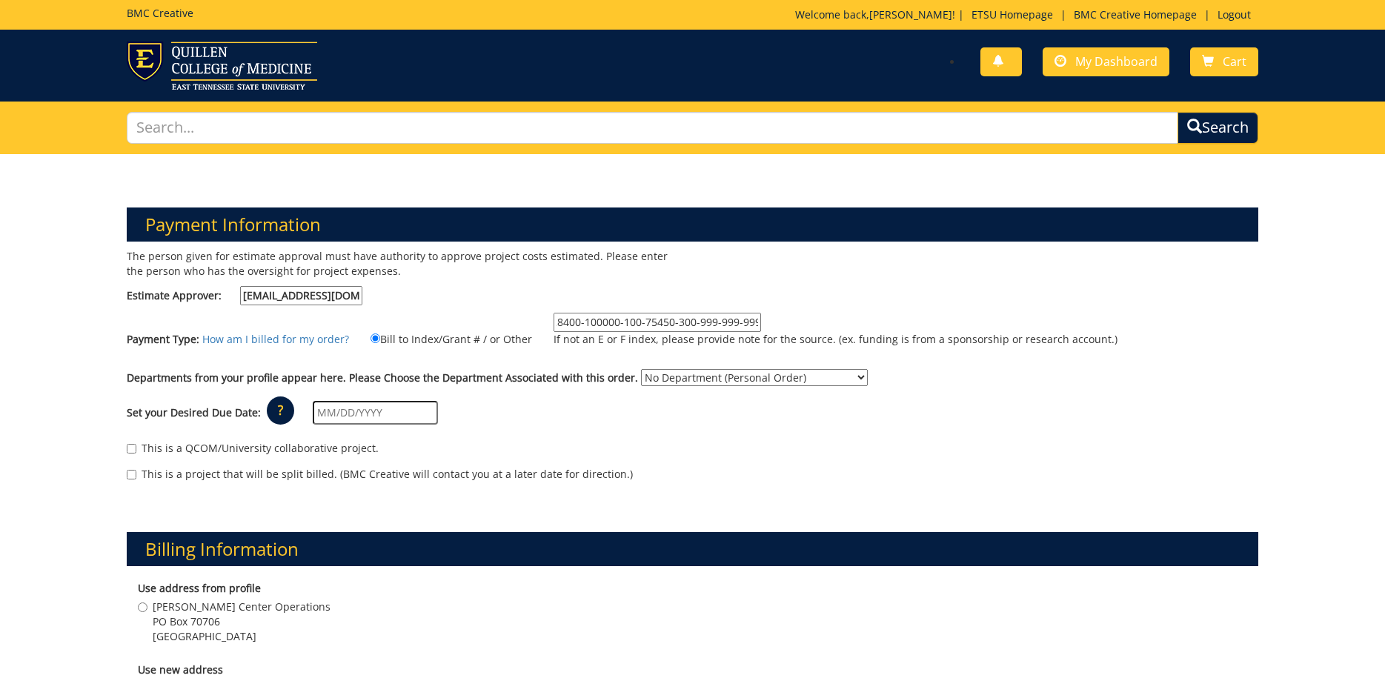
select select "271"
click option "Martin Center for the Arts (MCA)" at bounding box center [0, 0] width 0 height 0
click at [414, 417] on input "text" at bounding box center [375, 413] width 125 height 24
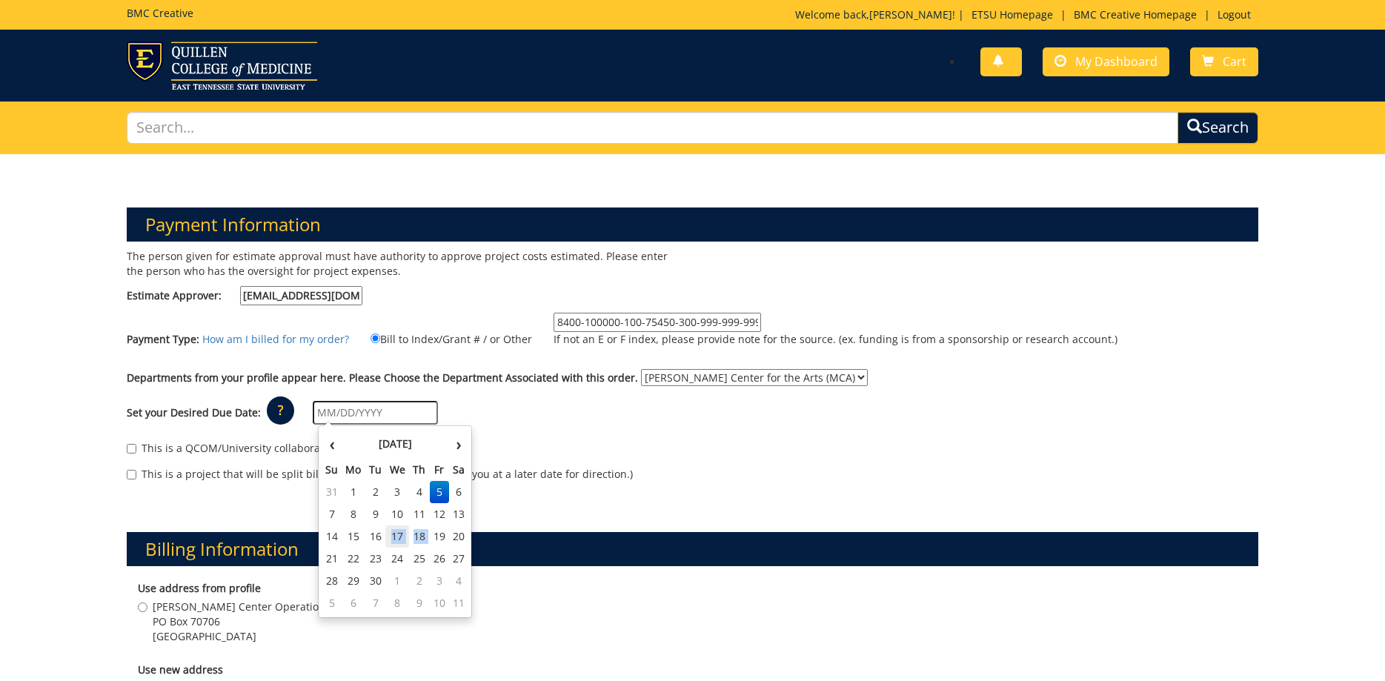
drag, startPoint x: 434, startPoint y: 540, endPoint x: 394, endPoint y: 540, distance: 40.0
click at [394, 540] on tr "14 15 16 17 18 19 20" at bounding box center [395, 536] width 147 height 22
click at [394, 540] on td "17" at bounding box center [397, 536] width 24 height 22
type input "09/17/2025"
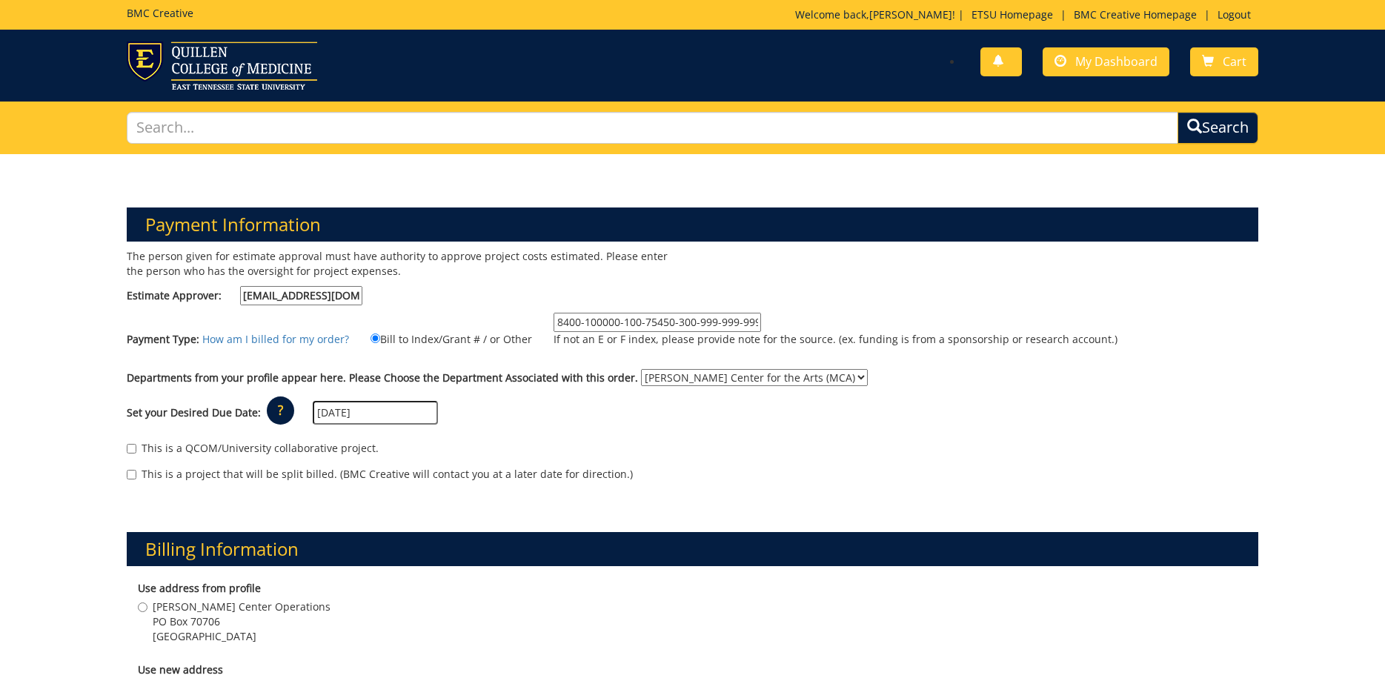
click at [628, 466] on div "This is a QCOM/University collaborative project. This is a project that will be…" at bounding box center [693, 465] width 1155 height 63
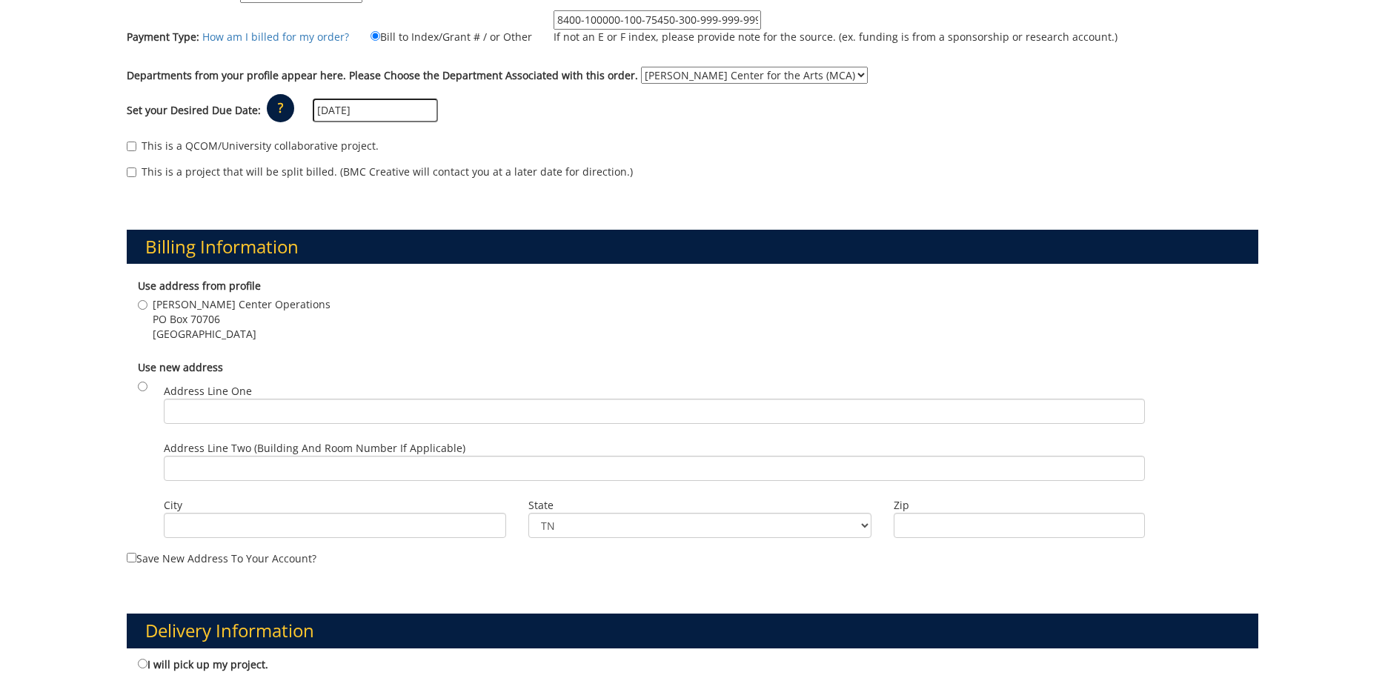
click at [175, 333] on span "Johnson City , TN 37614" at bounding box center [242, 334] width 178 height 15
click at [147, 310] on input "Martin Center Operations PO Box 70706 Johnson City , TN 37614" at bounding box center [143, 305] width 10 height 10
radio input "true"
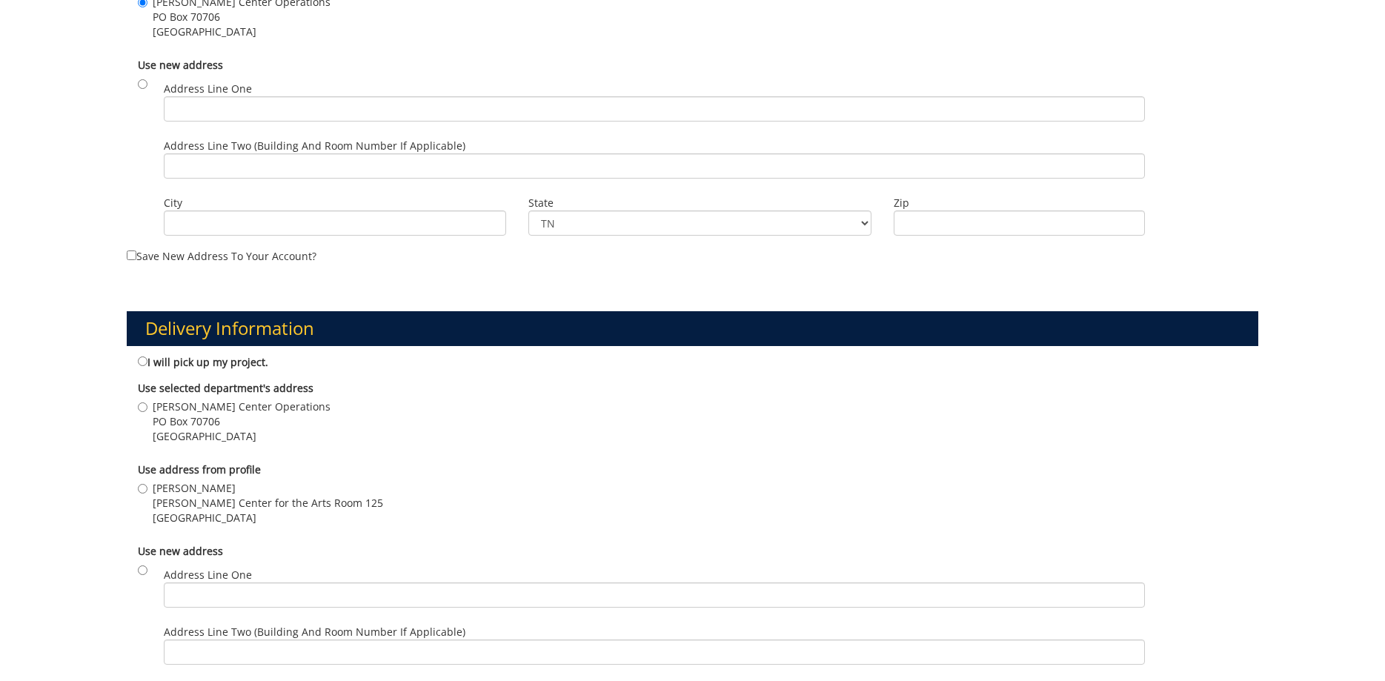
click at [201, 500] on span "Martin Center for the Arts Room 125" at bounding box center [268, 503] width 230 height 15
click at [147, 494] on input "Sara Allen Martin Center for the Arts Room 125 Johnson City , TN 37614" at bounding box center [143, 489] width 10 height 10
radio input "true"
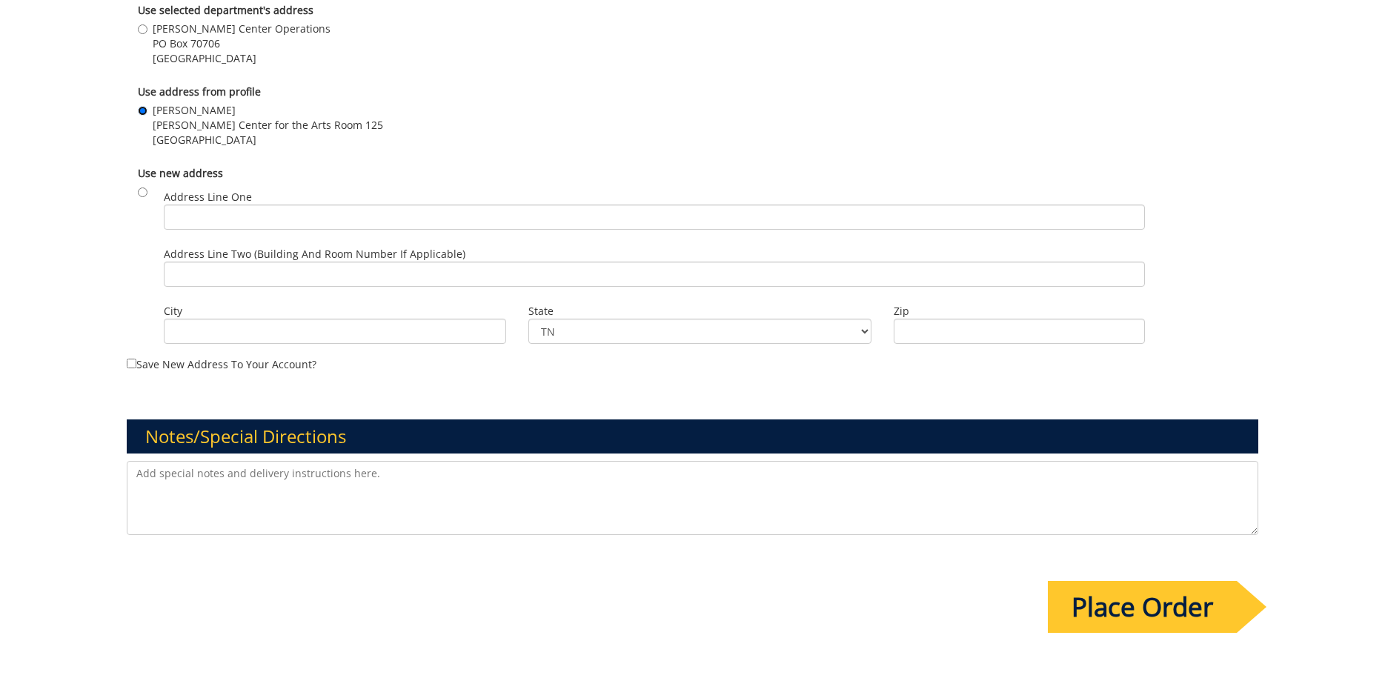
scroll to position [1134, 0]
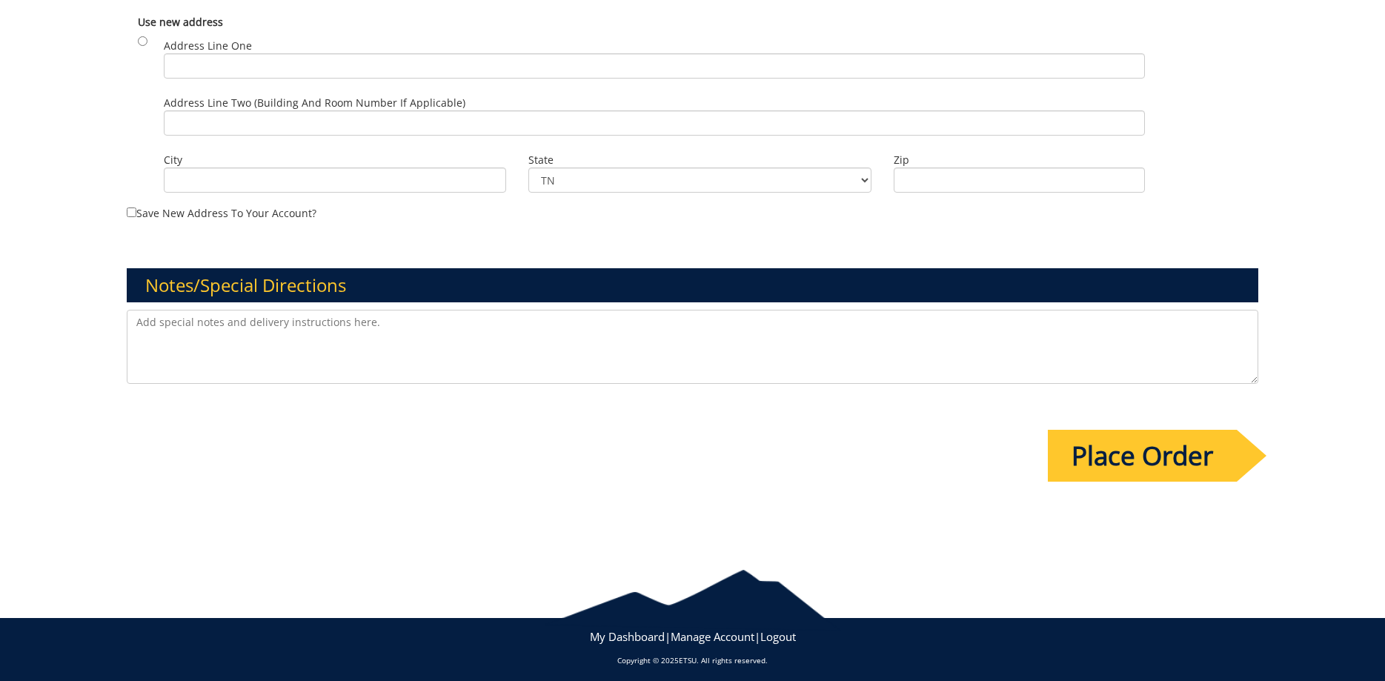
click at [1182, 466] on input "Place Order" at bounding box center [1142, 456] width 189 height 52
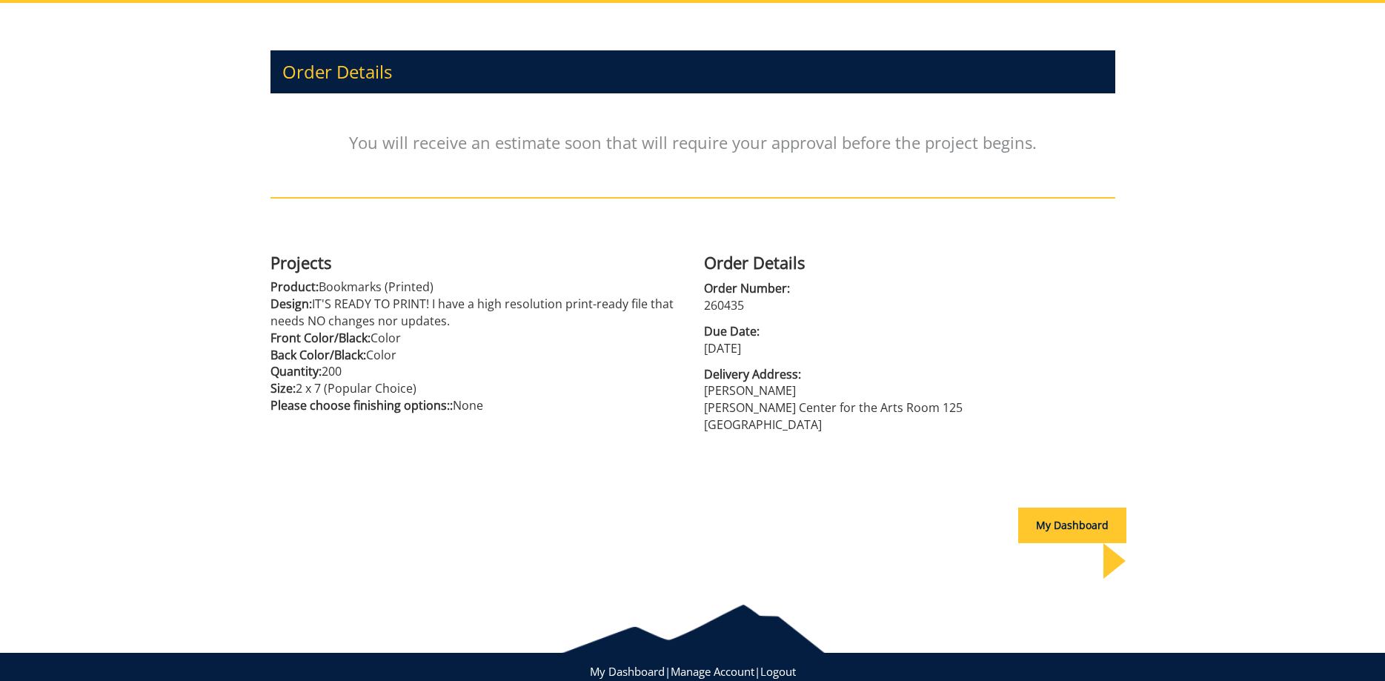
scroll to position [157, 0]
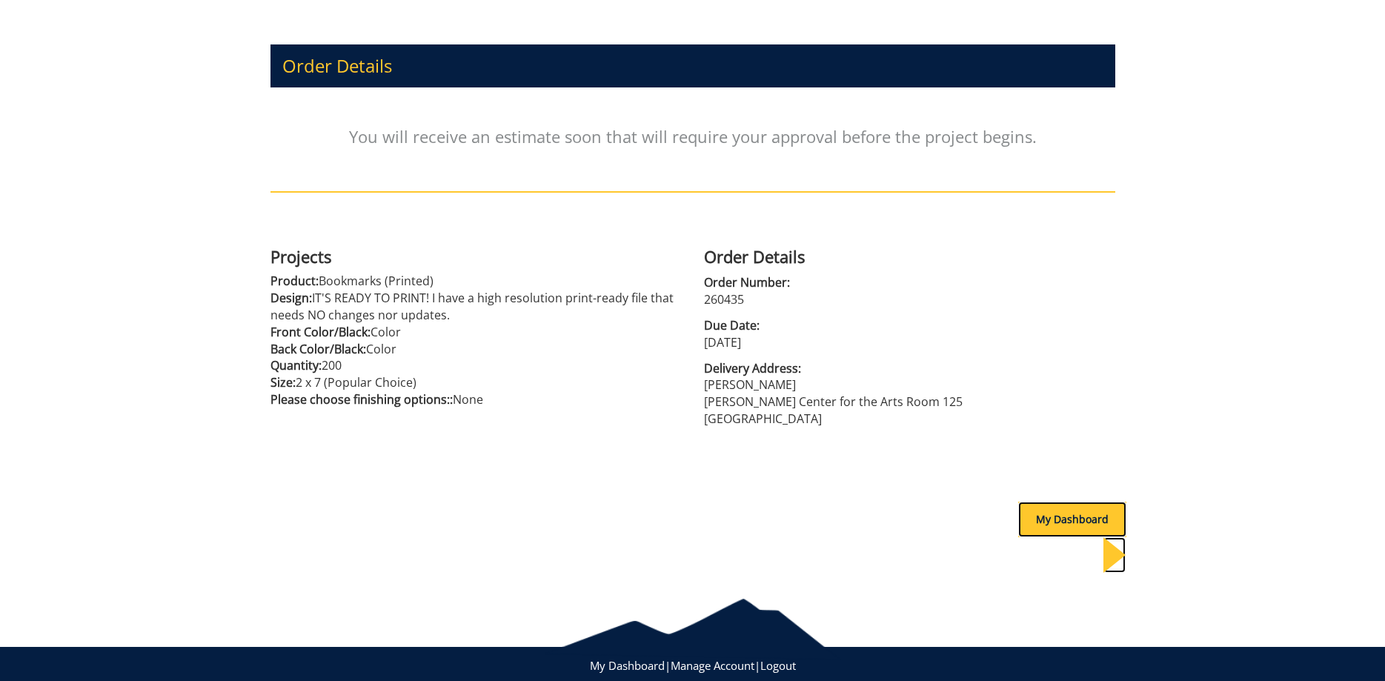
click at [1040, 522] on div "My Dashboard" at bounding box center [1072, 520] width 108 height 36
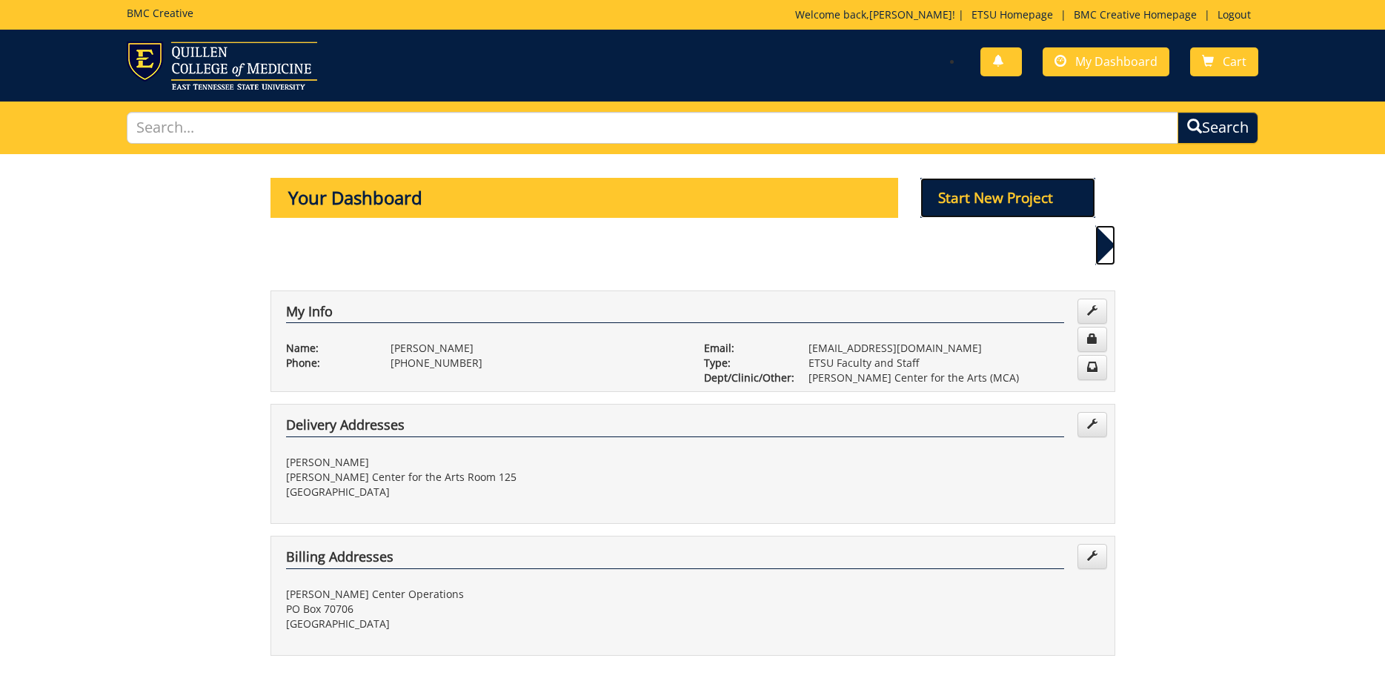
click at [1033, 199] on p "Start New Project" at bounding box center [1007, 198] width 175 height 40
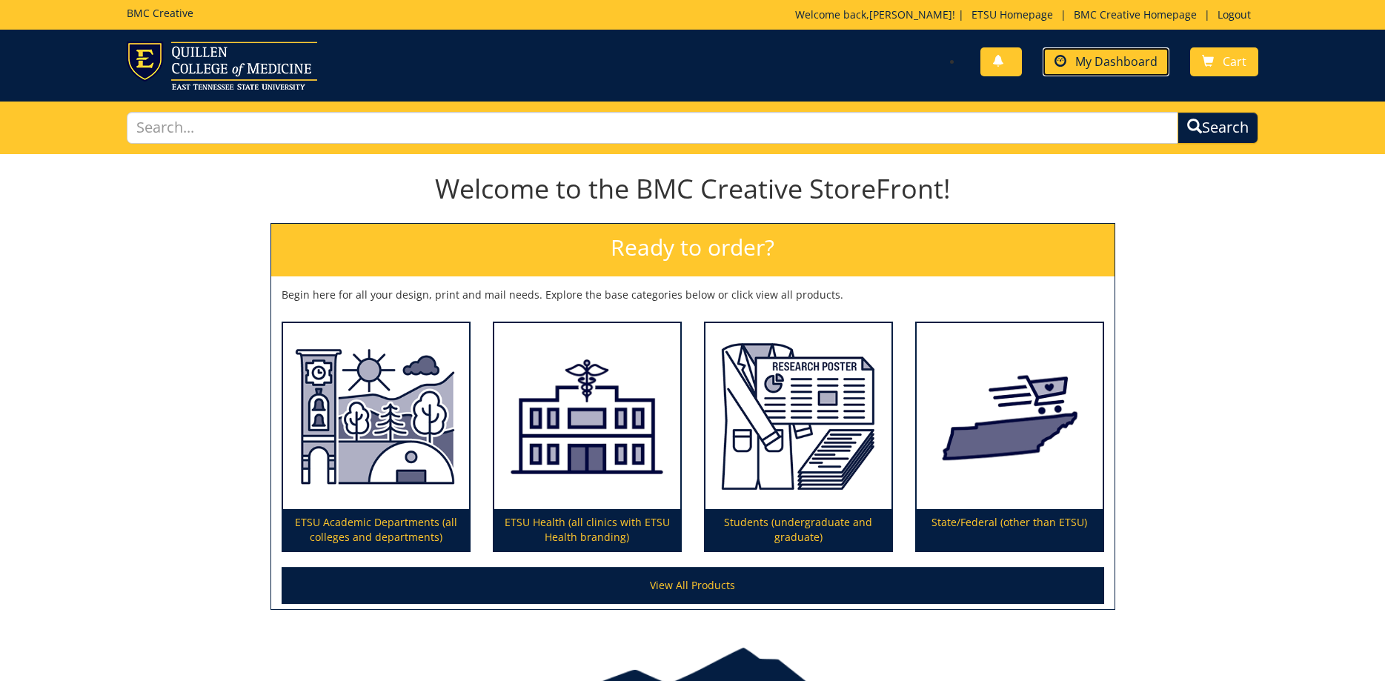
click at [1113, 49] on link "My Dashboard" at bounding box center [1106, 61] width 127 height 29
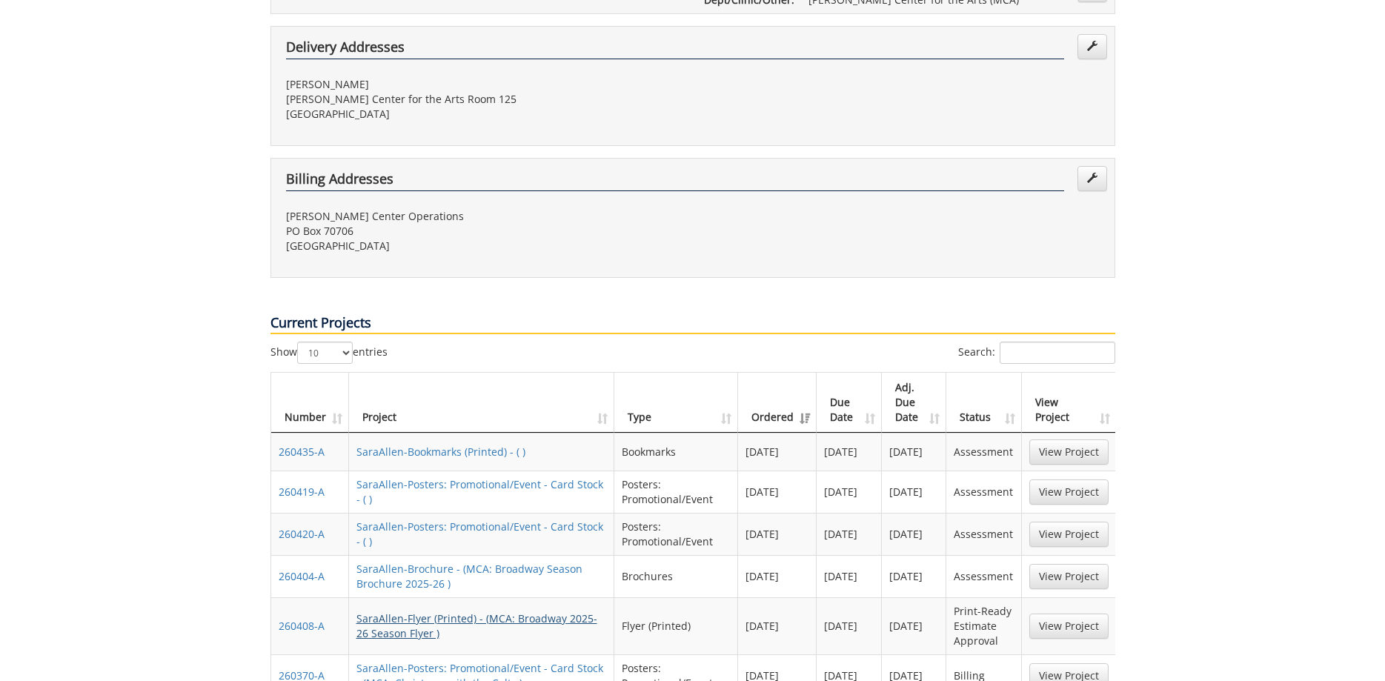
scroll to position [529, 0]
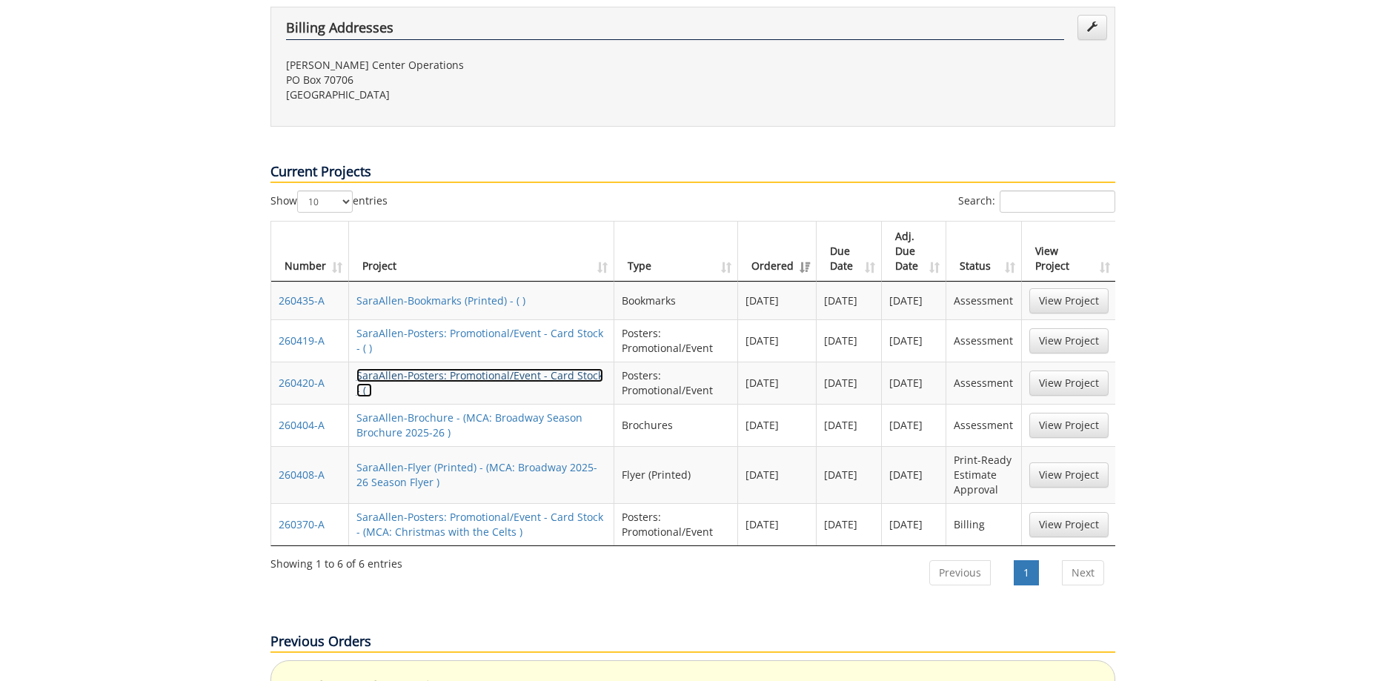
click at [551, 368] on link "SaraAllen-Posters: Promotional/Event - Card Stock - ( )" at bounding box center [479, 382] width 247 height 29
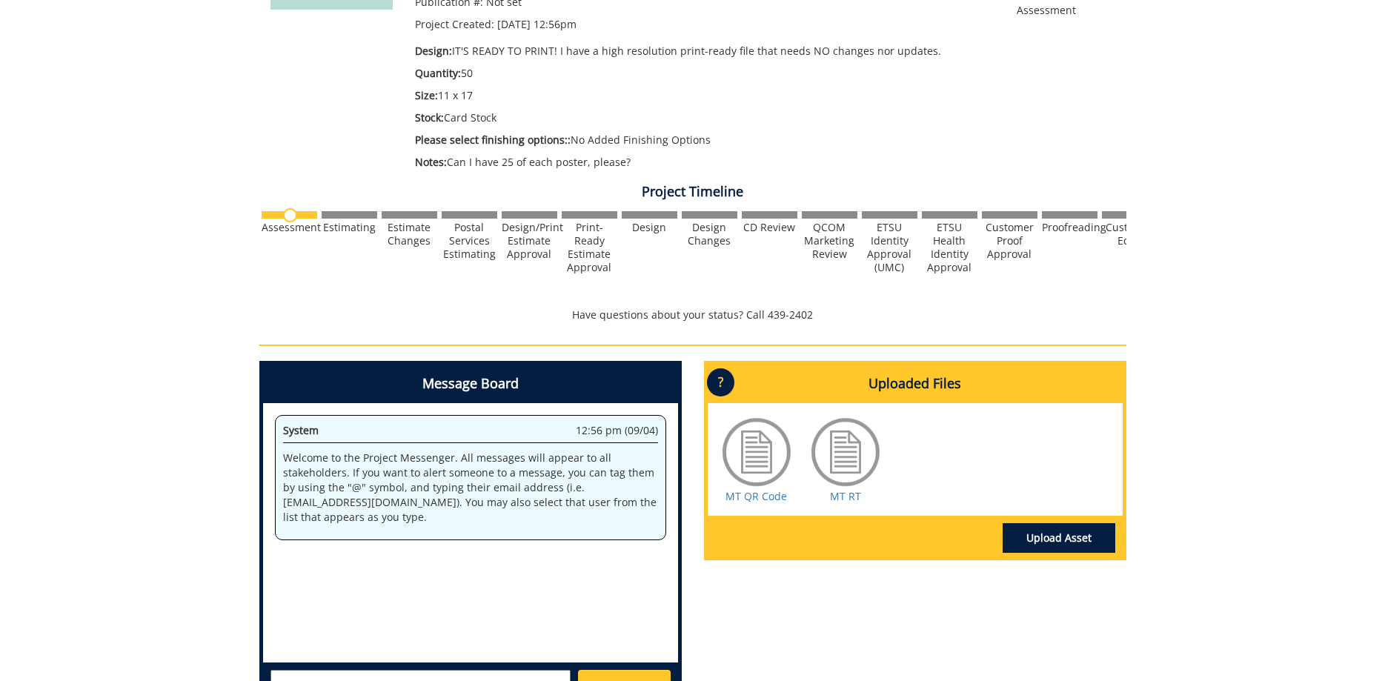
scroll to position [151, 0]
